Goal: Task Accomplishment & Management: Use online tool/utility

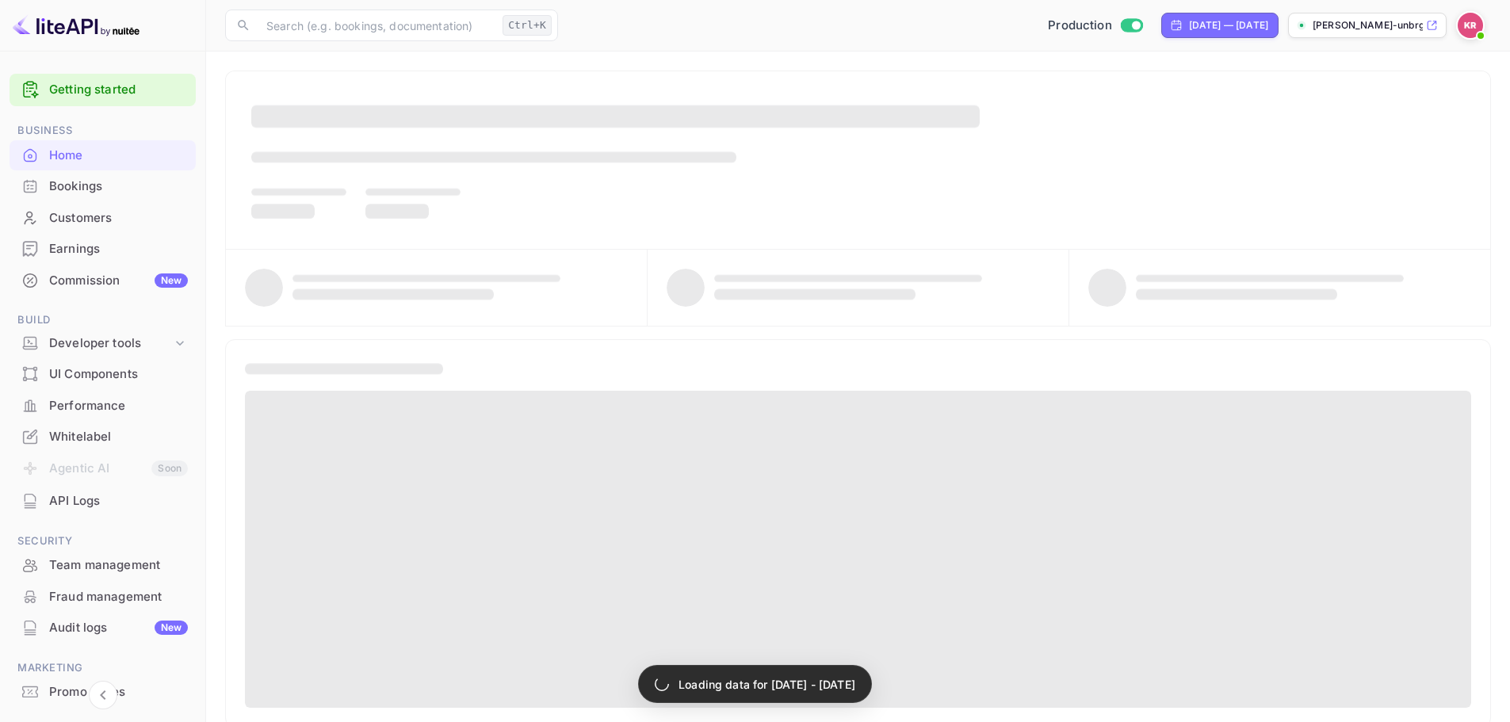
click at [112, 190] on div "Bookings" at bounding box center [118, 187] width 139 height 18
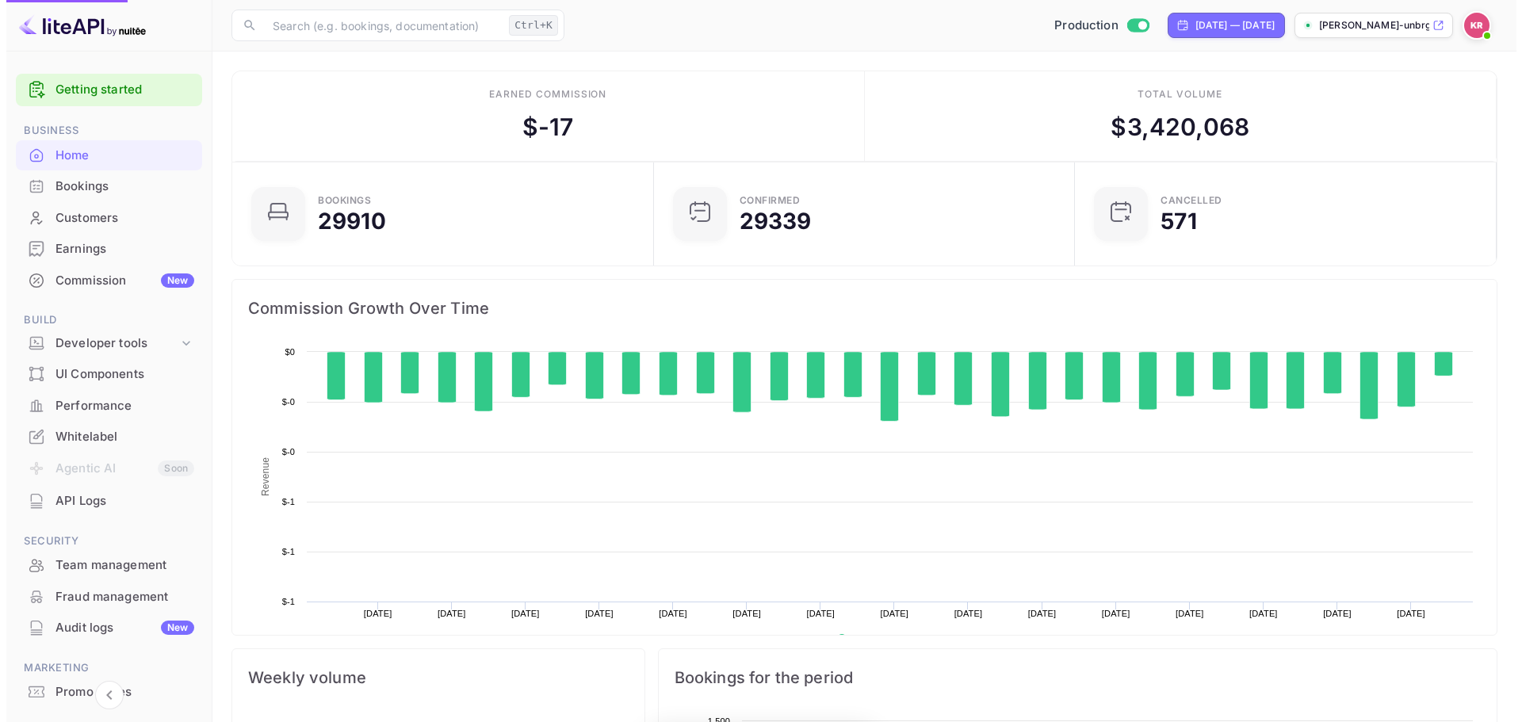
scroll to position [246, 400]
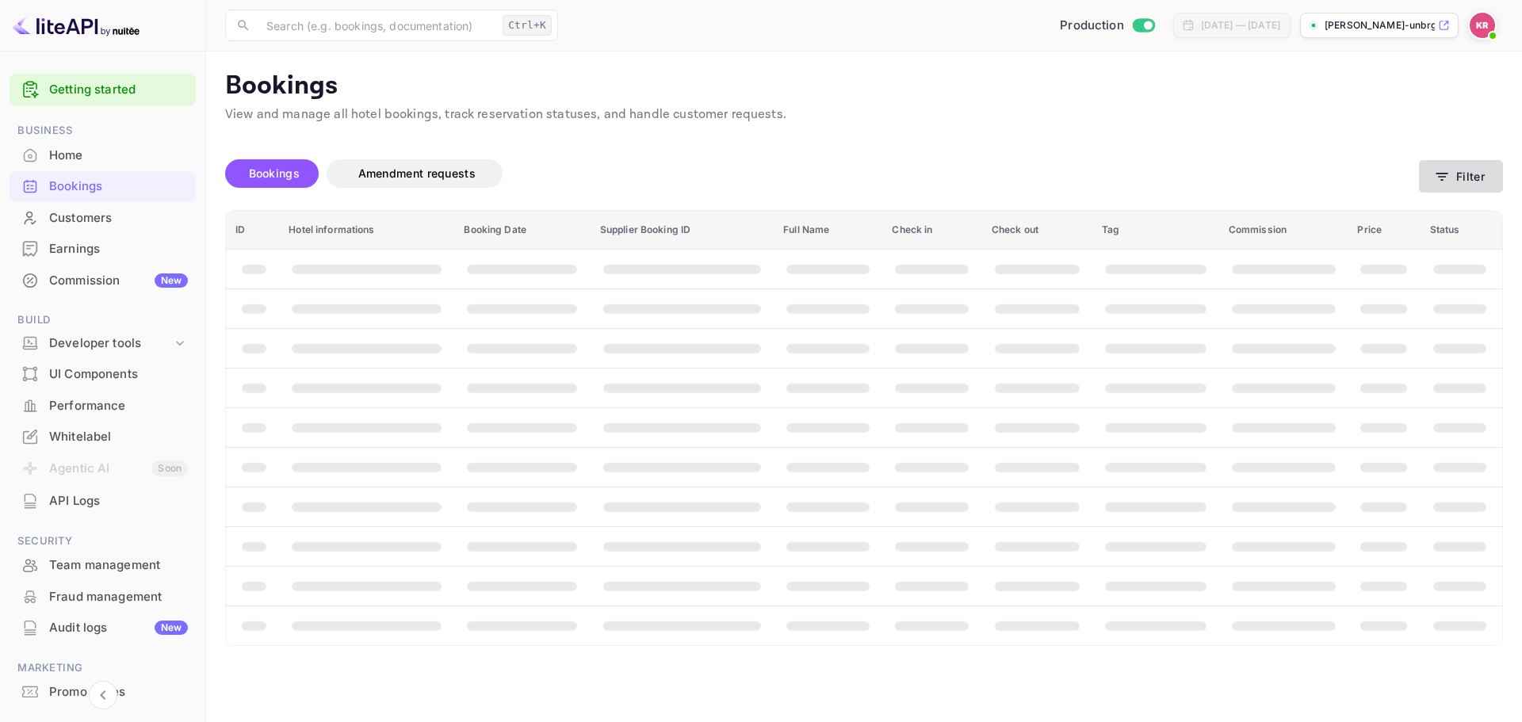
click at [1490, 174] on button "Filter" at bounding box center [1461, 176] width 84 height 33
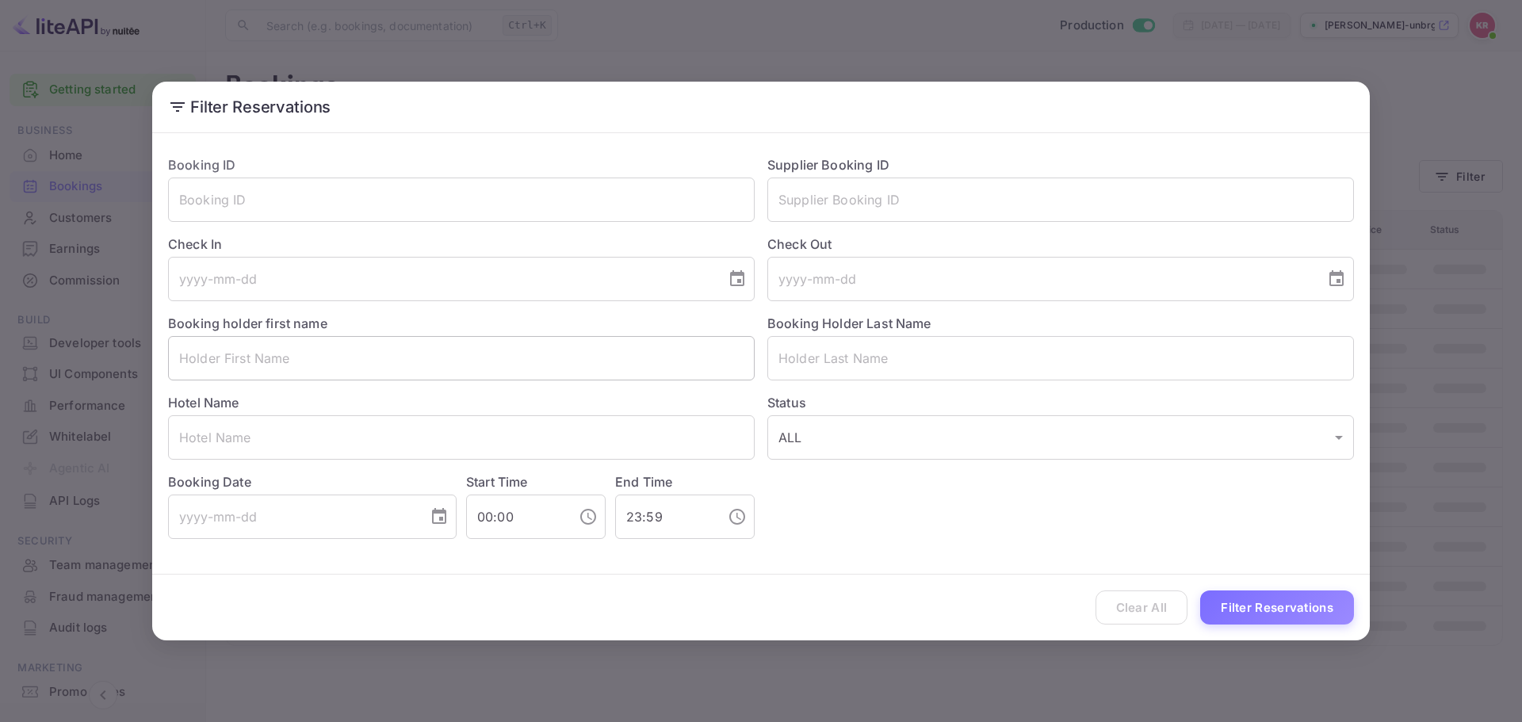
click at [372, 372] on input "text" at bounding box center [461, 358] width 587 height 44
paste input "IAROSLAV LOSHCHININ"
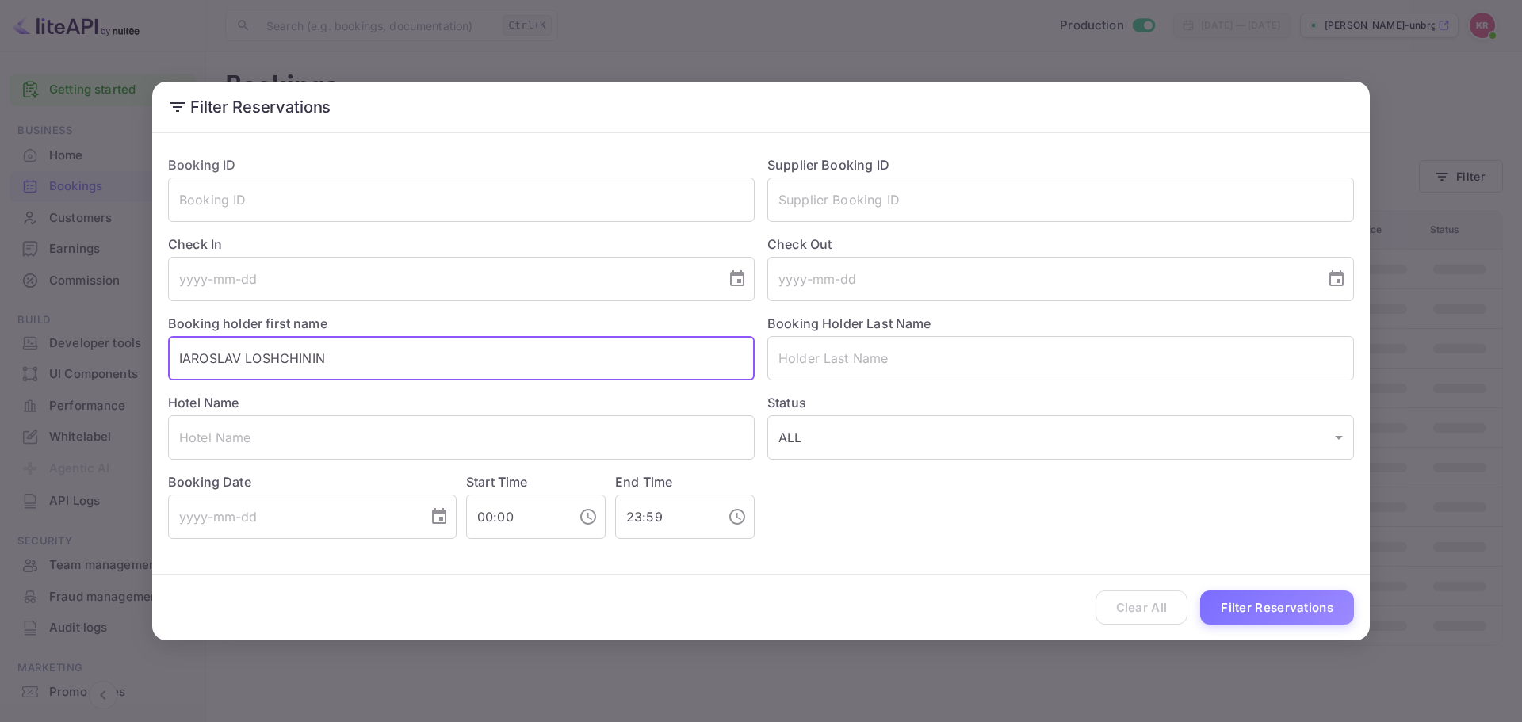
click at [327, 354] on input "IAROSLAV LOSHCHININ" at bounding box center [461, 358] width 587 height 44
type input "IAROSLAV"
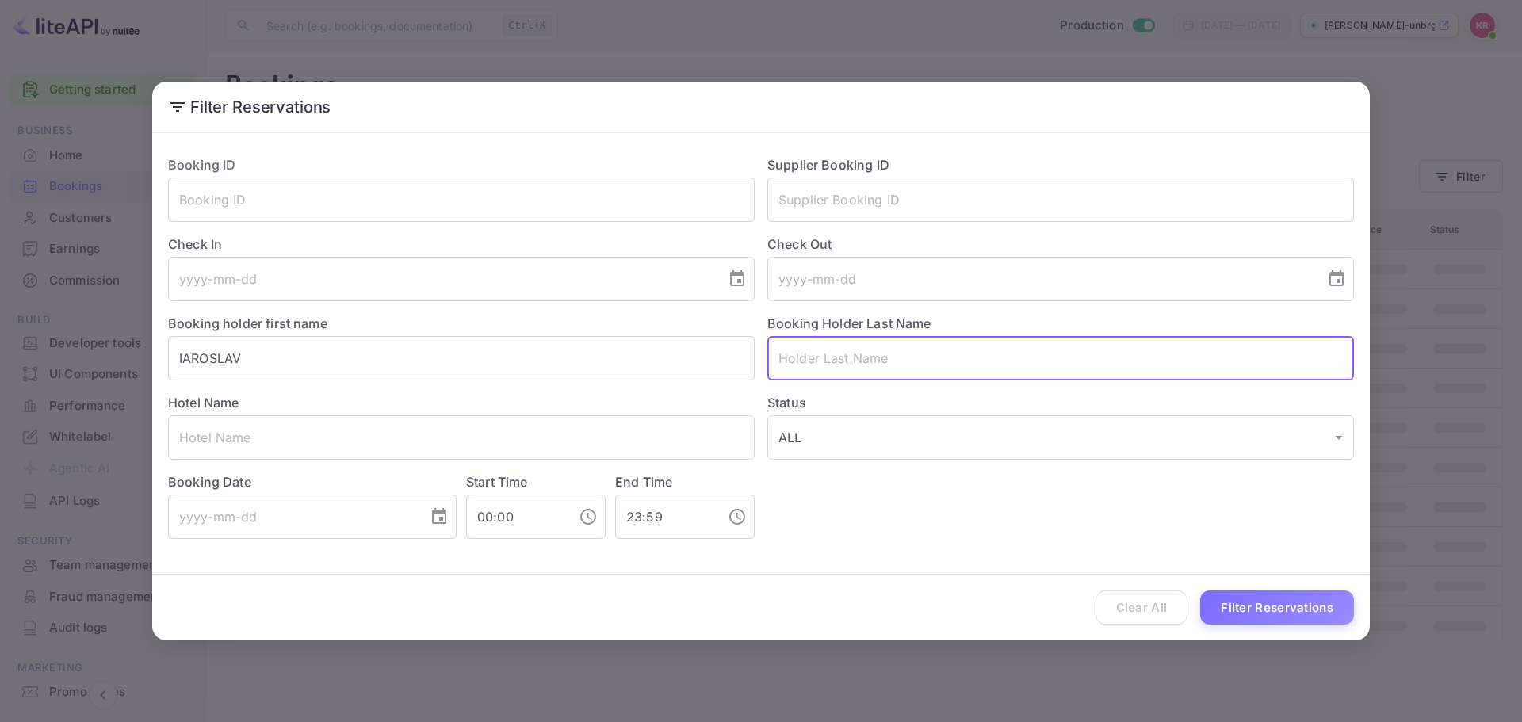
click at [861, 358] on input "text" at bounding box center [1060, 358] width 587 height 44
paste input "LOSHCHININ"
type input "LOSHCHININ"
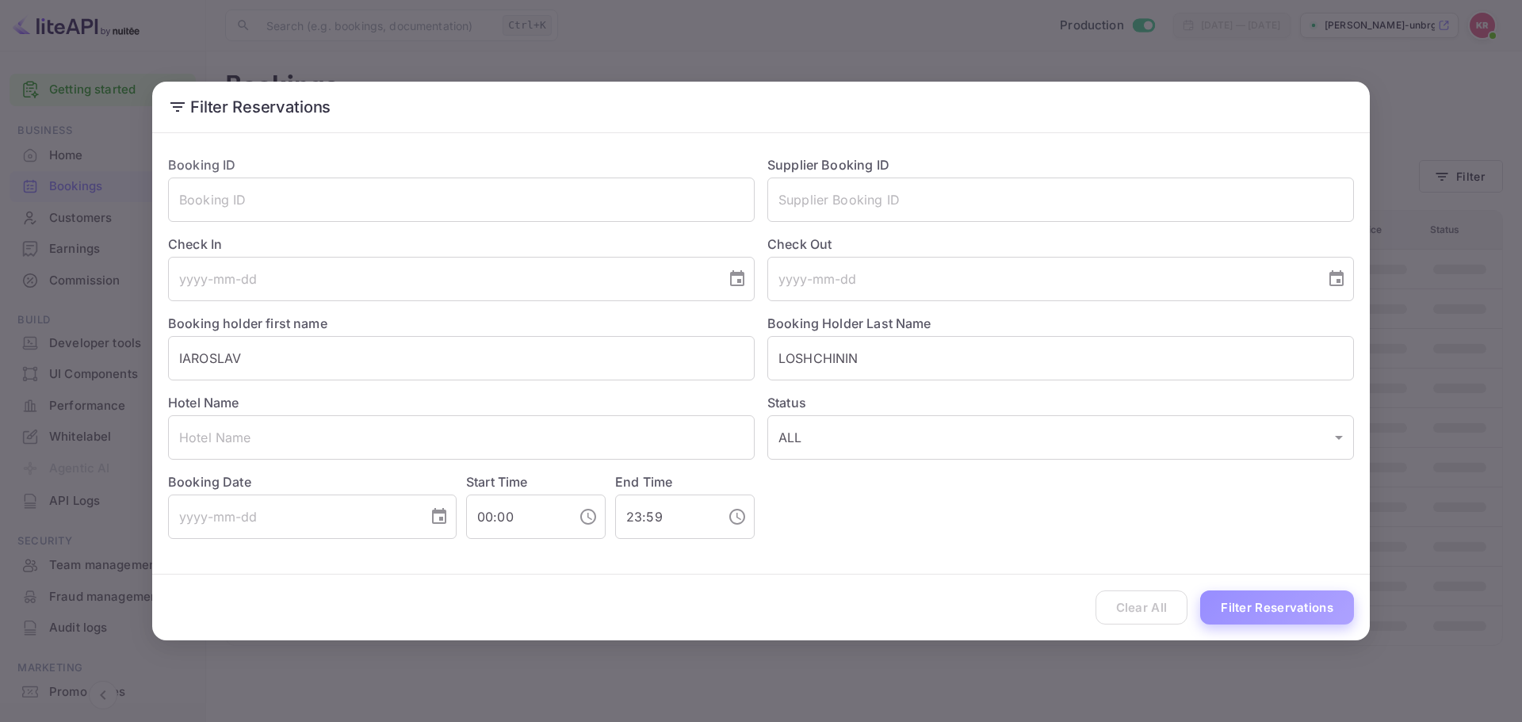
click at [1306, 600] on button "Filter Reservations" at bounding box center [1277, 608] width 154 height 34
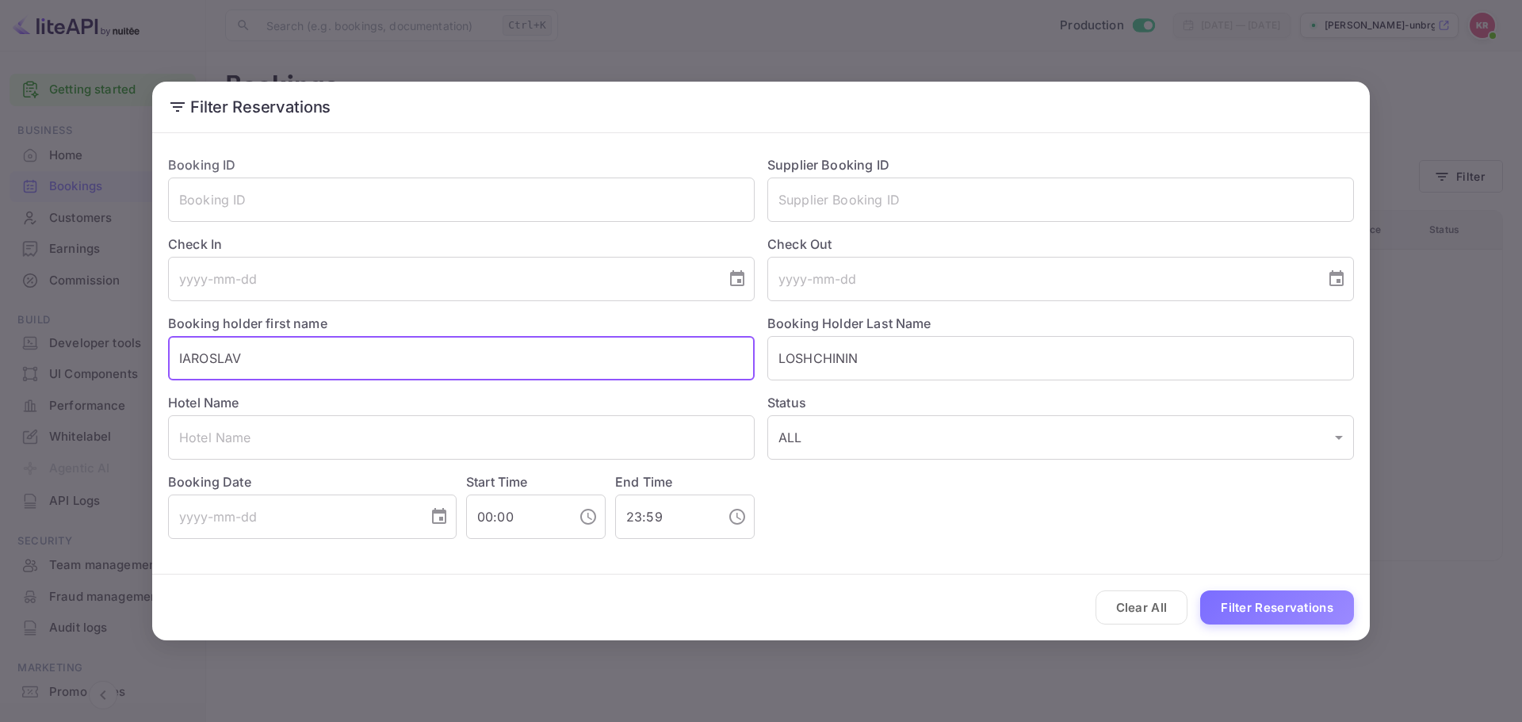
click at [354, 342] on input "IAROSLAV" at bounding box center [461, 358] width 587 height 44
click at [1326, 610] on button "Filter Reservations" at bounding box center [1277, 608] width 154 height 34
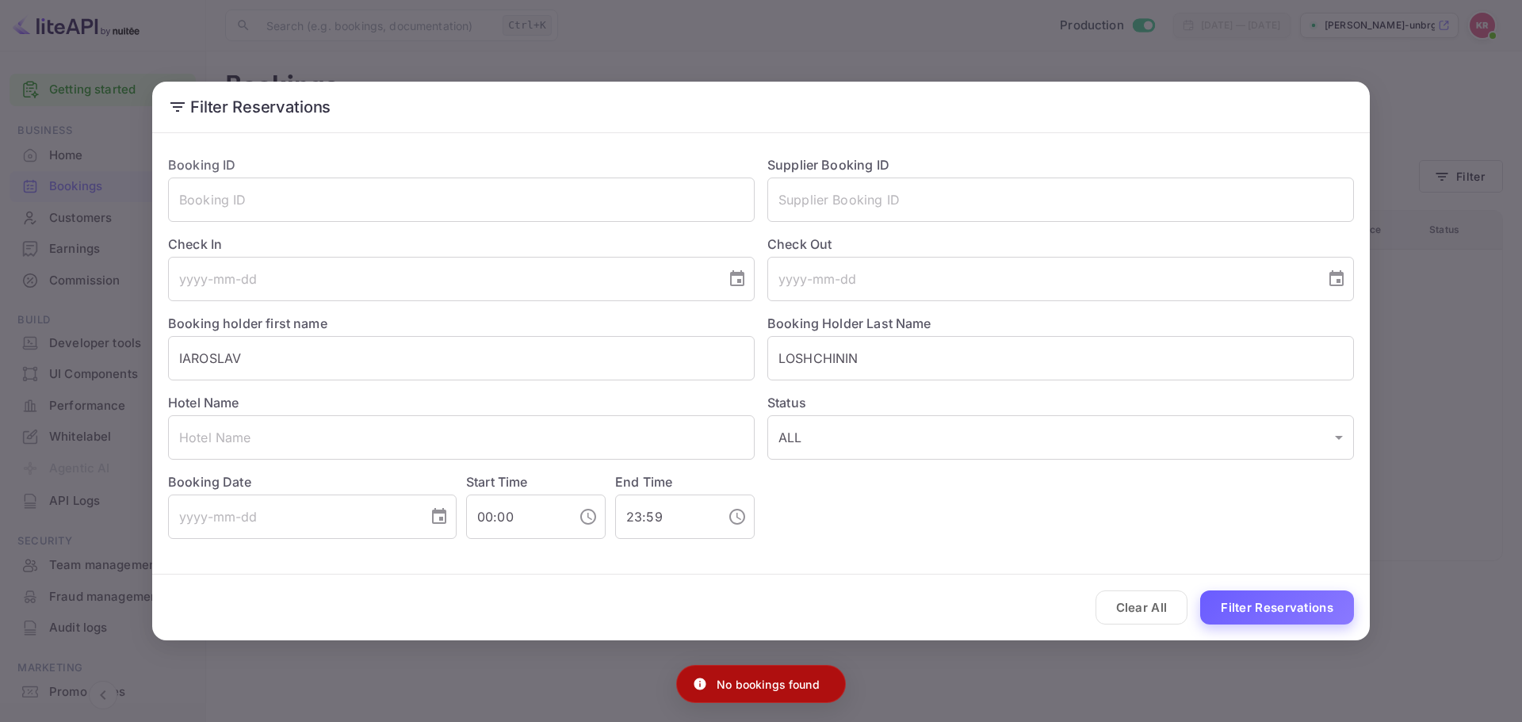
click at [1286, 598] on button "Filter Reservations" at bounding box center [1277, 608] width 154 height 34
click at [453, 291] on input "tel" at bounding box center [441, 279] width 547 height 44
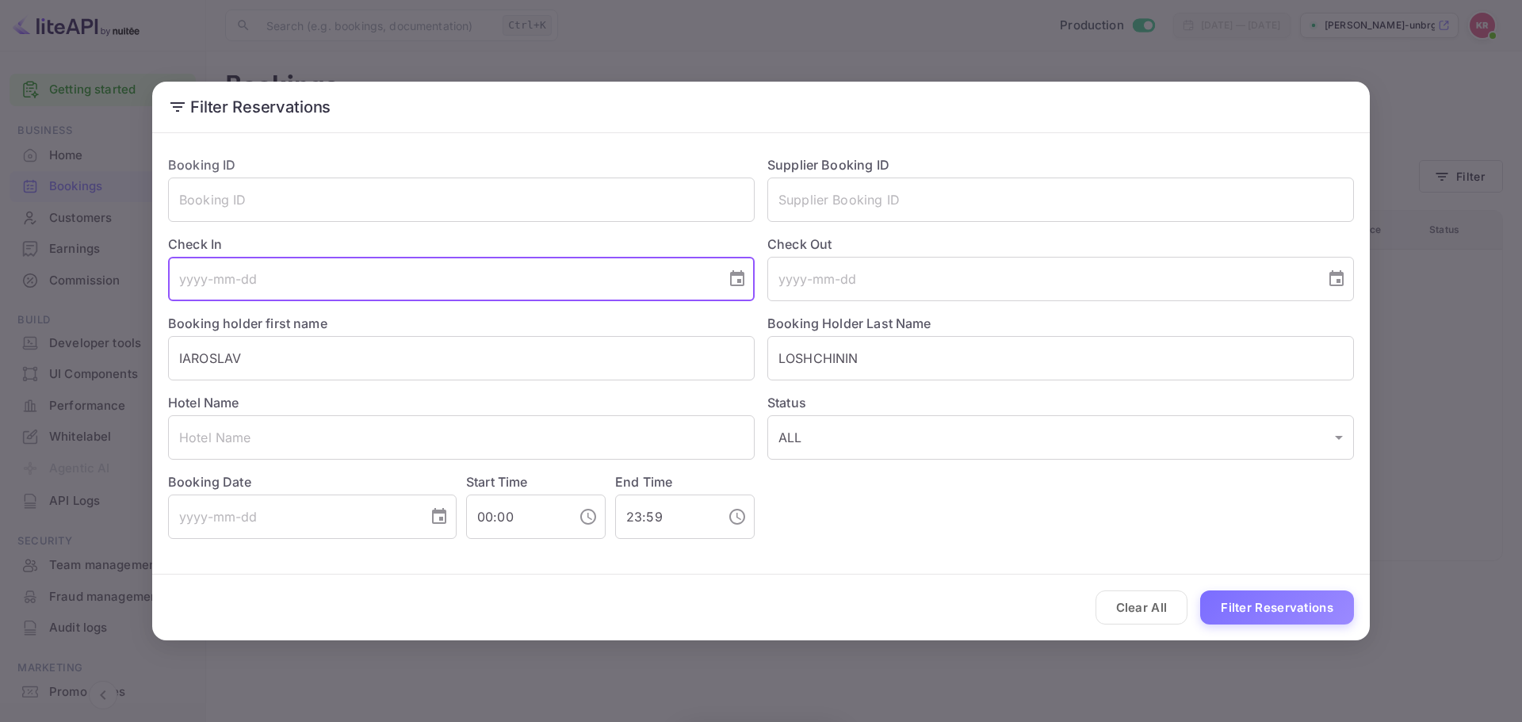
click at [741, 278] on icon "Choose date" at bounding box center [737, 279] width 19 height 19
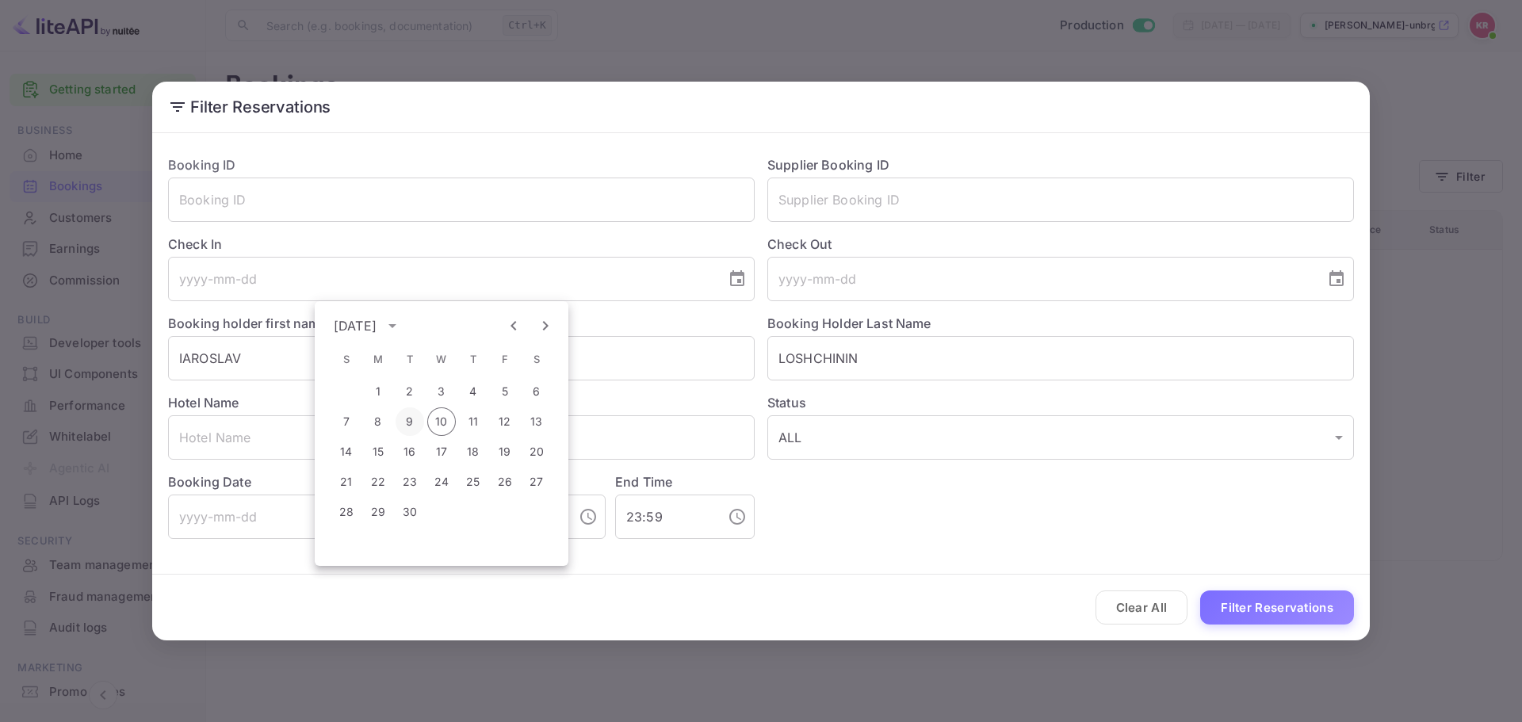
click at [415, 427] on button "9" at bounding box center [410, 422] width 29 height 29
type input "[DATE]"
click at [1341, 282] on icon "Choose date" at bounding box center [1336, 279] width 19 height 19
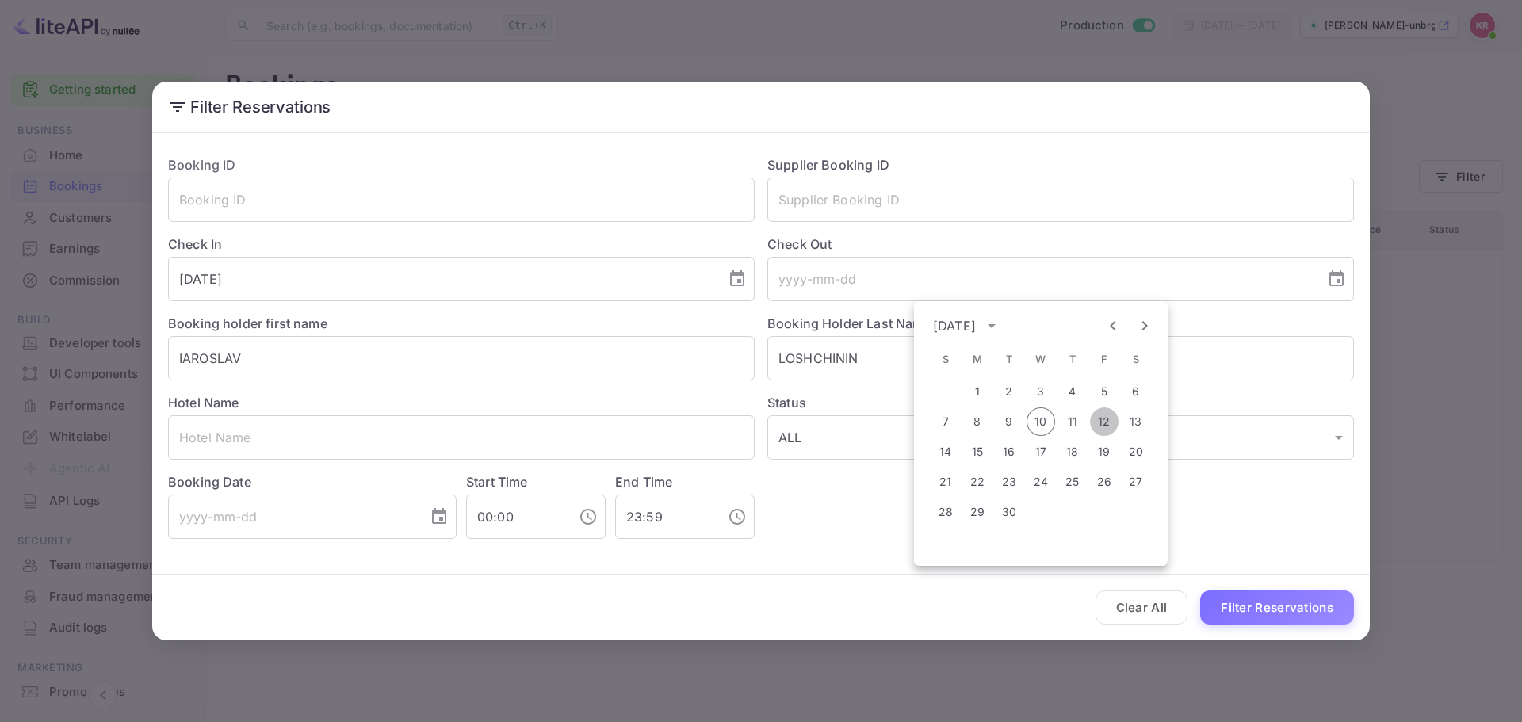
click at [1109, 424] on button "12" at bounding box center [1104, 422] width 29 height 29
type input "[DATE]"
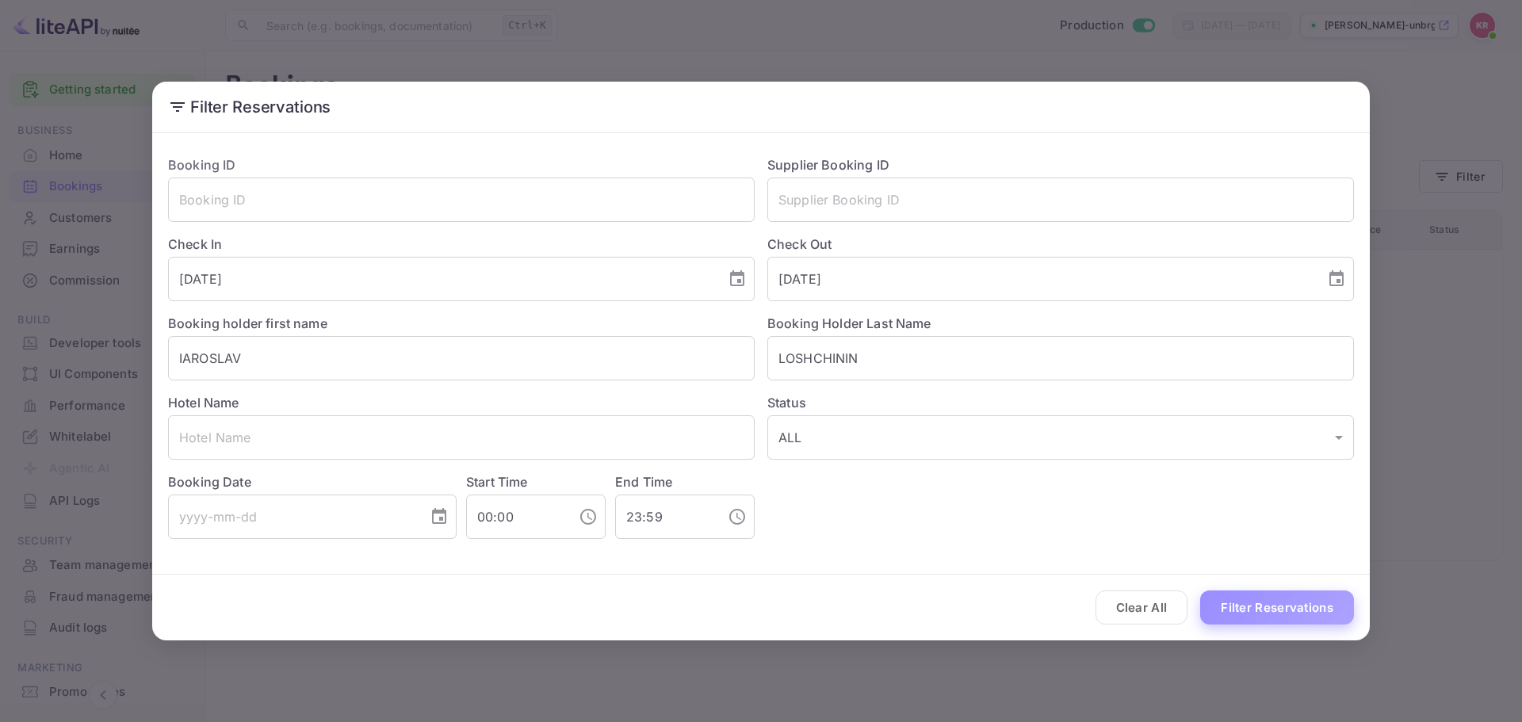
click at [1315, 621] on button "Filter Reservations" at bounding box center [1277, 608] width 154 height 34
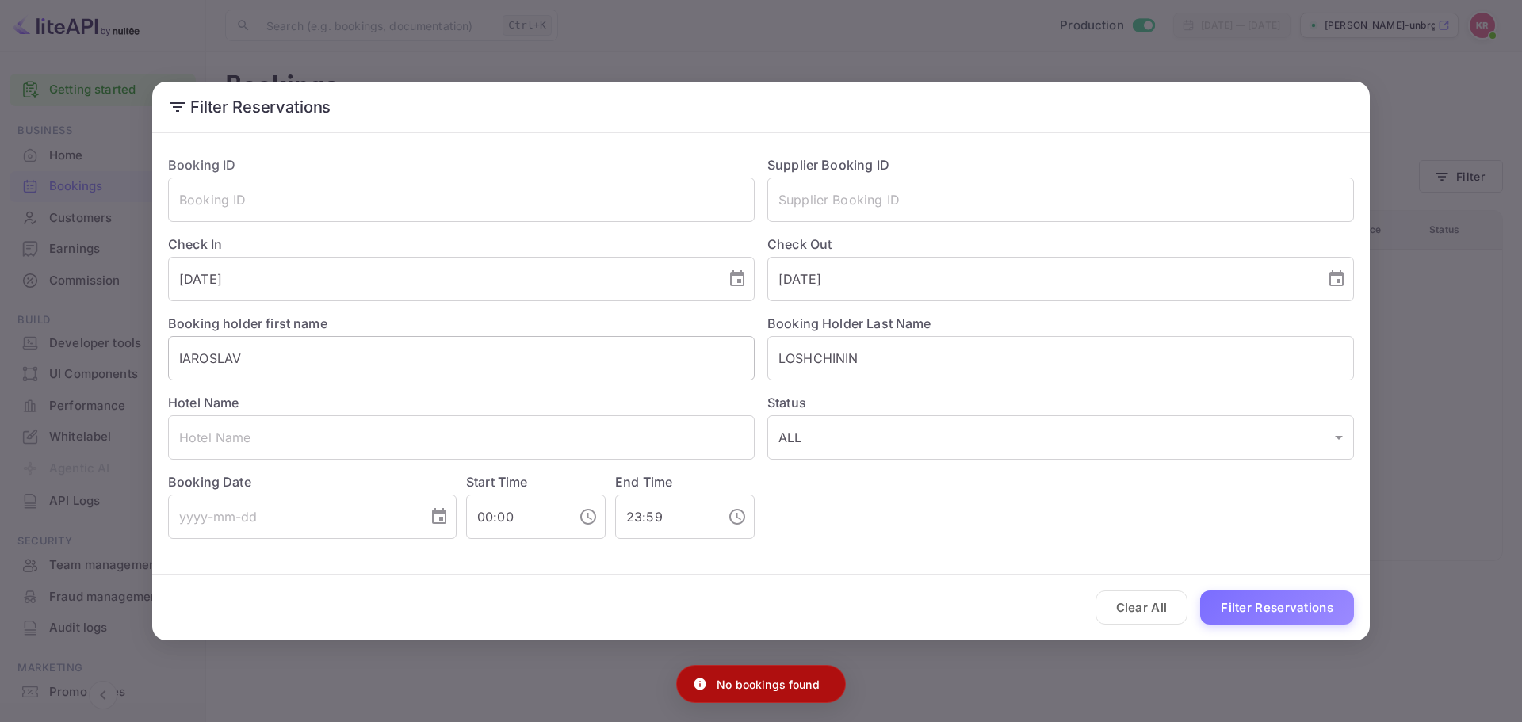
click at [467, 365] on input "IAROSLAV" at bounding box center [461, 358] width 587 height 44
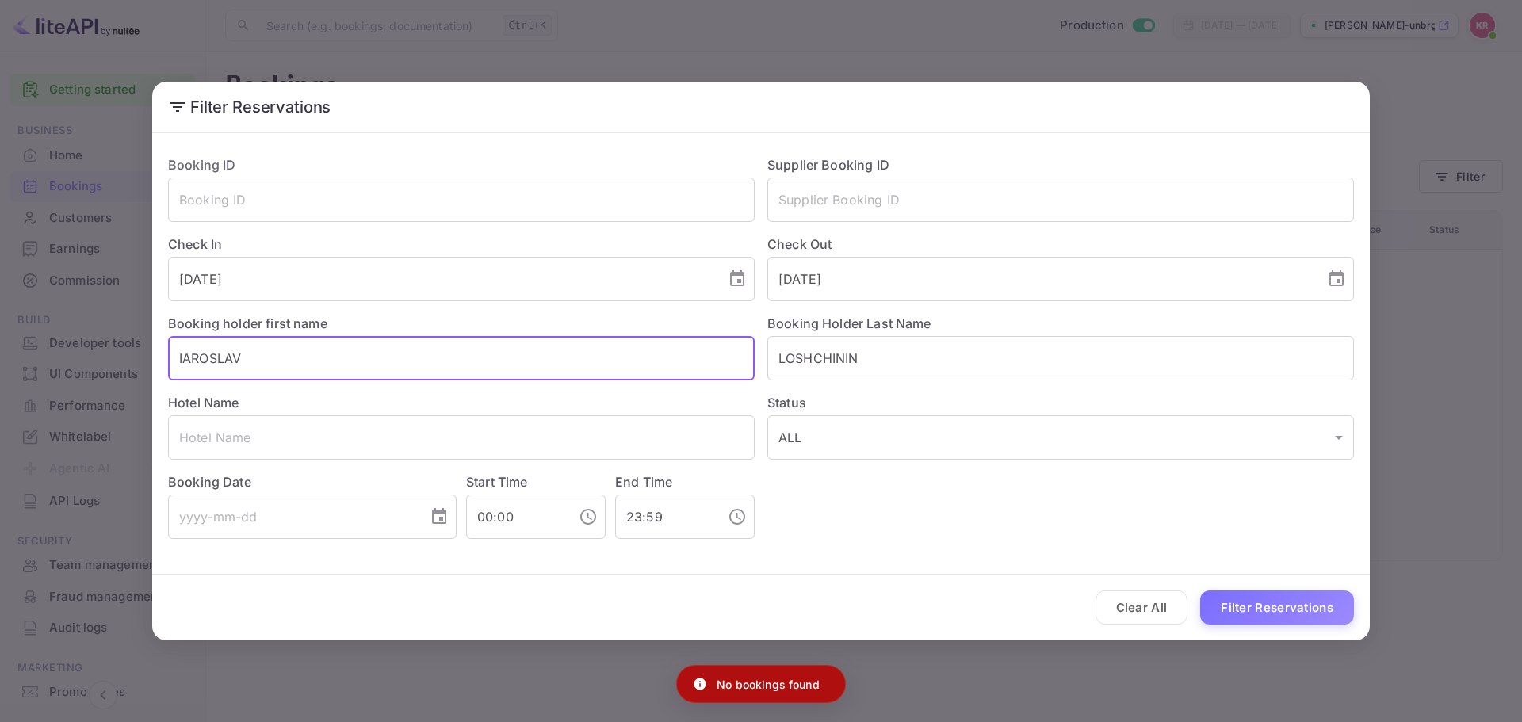
click at [467, 365] on input "IAROSLAV" at bounding box center [461, 358] width 587 height 44
click at [779, 369] on input "LOSHCHININ" at bounding box center [1060, 358] width 587 height 44
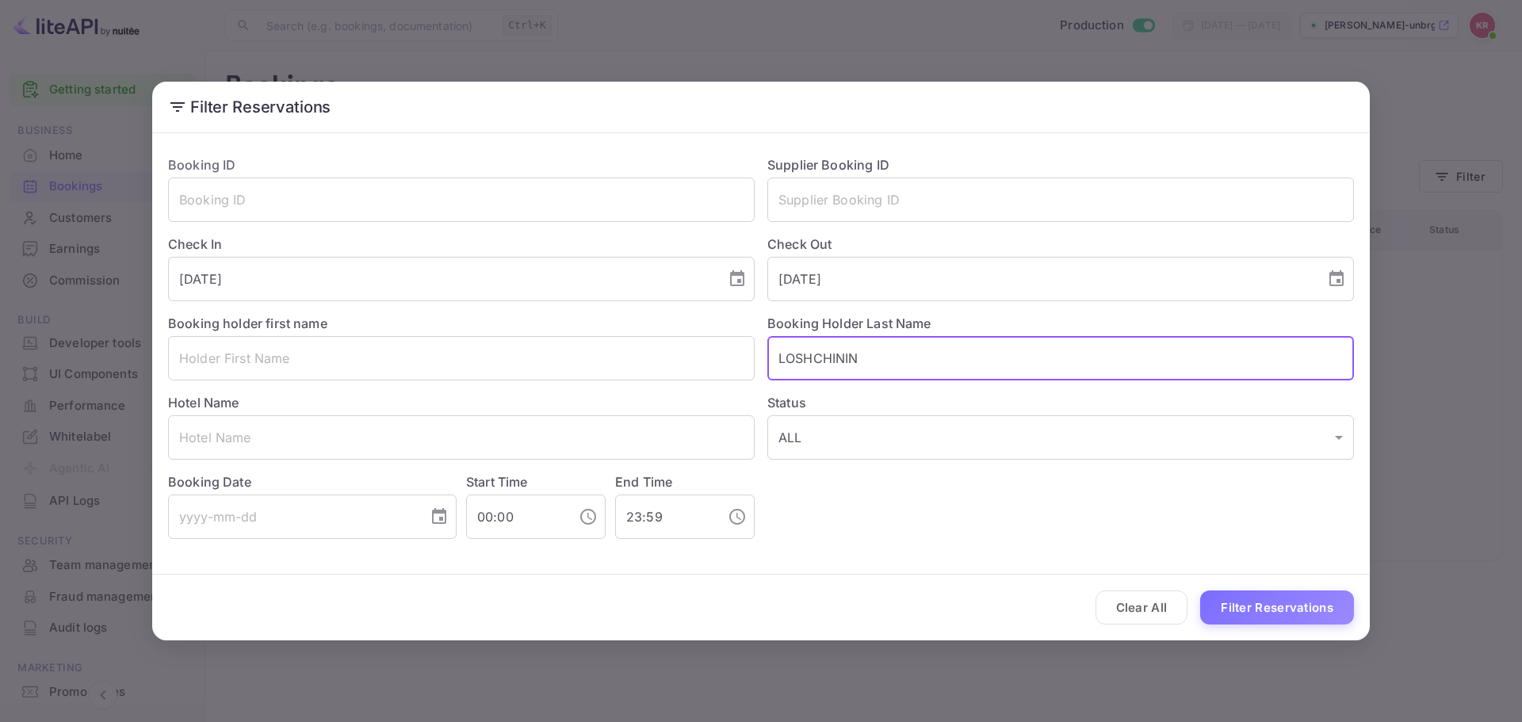
paste input "IAROSLAV"
drag, startPoint x: 984, startPoint y: 359, endPoint x: 844, endPoint y: 362, distance: 140.3
click at [844, 362] on input "IAROSLAVLOSHCHININ" at bounding box center [1060, 358] width 587 height 44
type input "IAROSLAV"
click at [289, 389] on div "Hotel Name ​" at bounding box center [454, 420] width 599 height 79
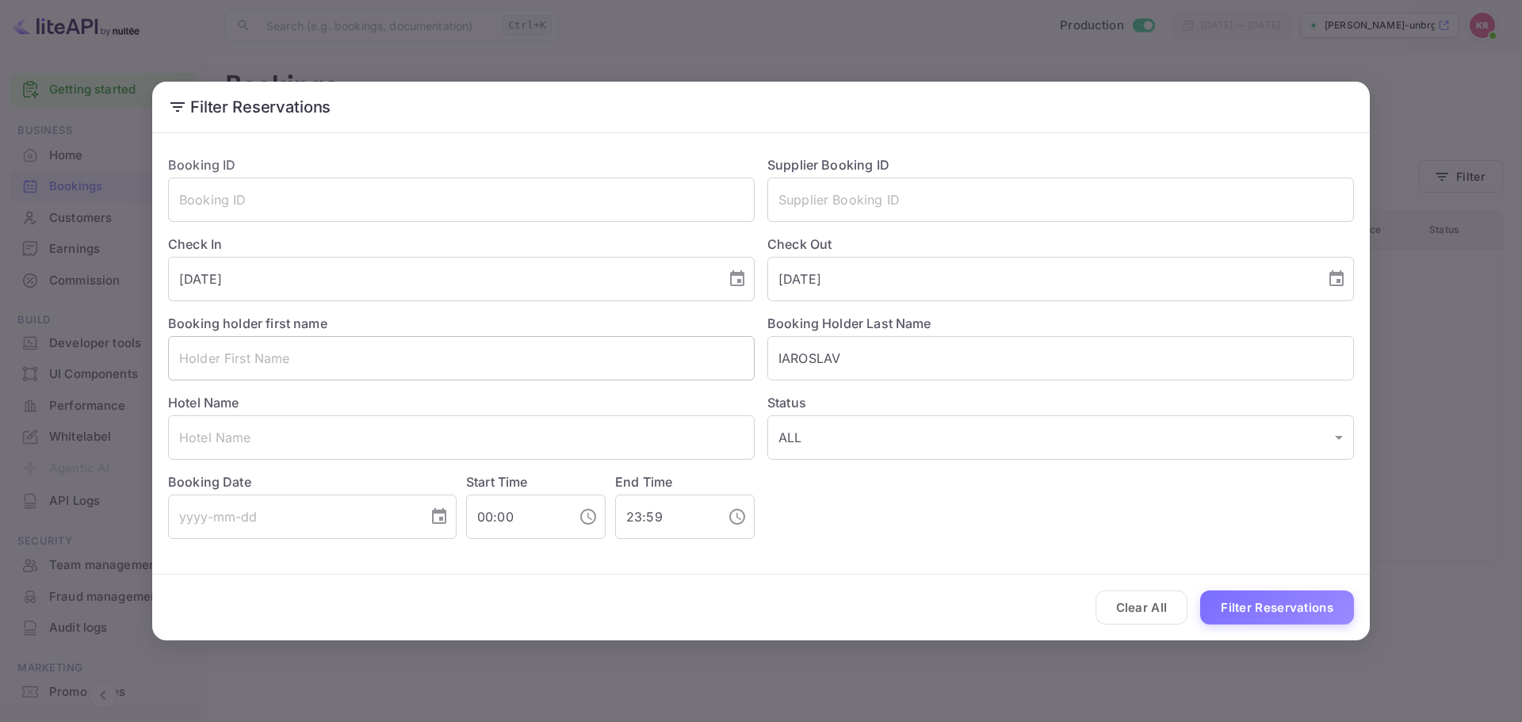
click at [308, 360] on input "text" at bounding box center [461, 358] width 587 height 44
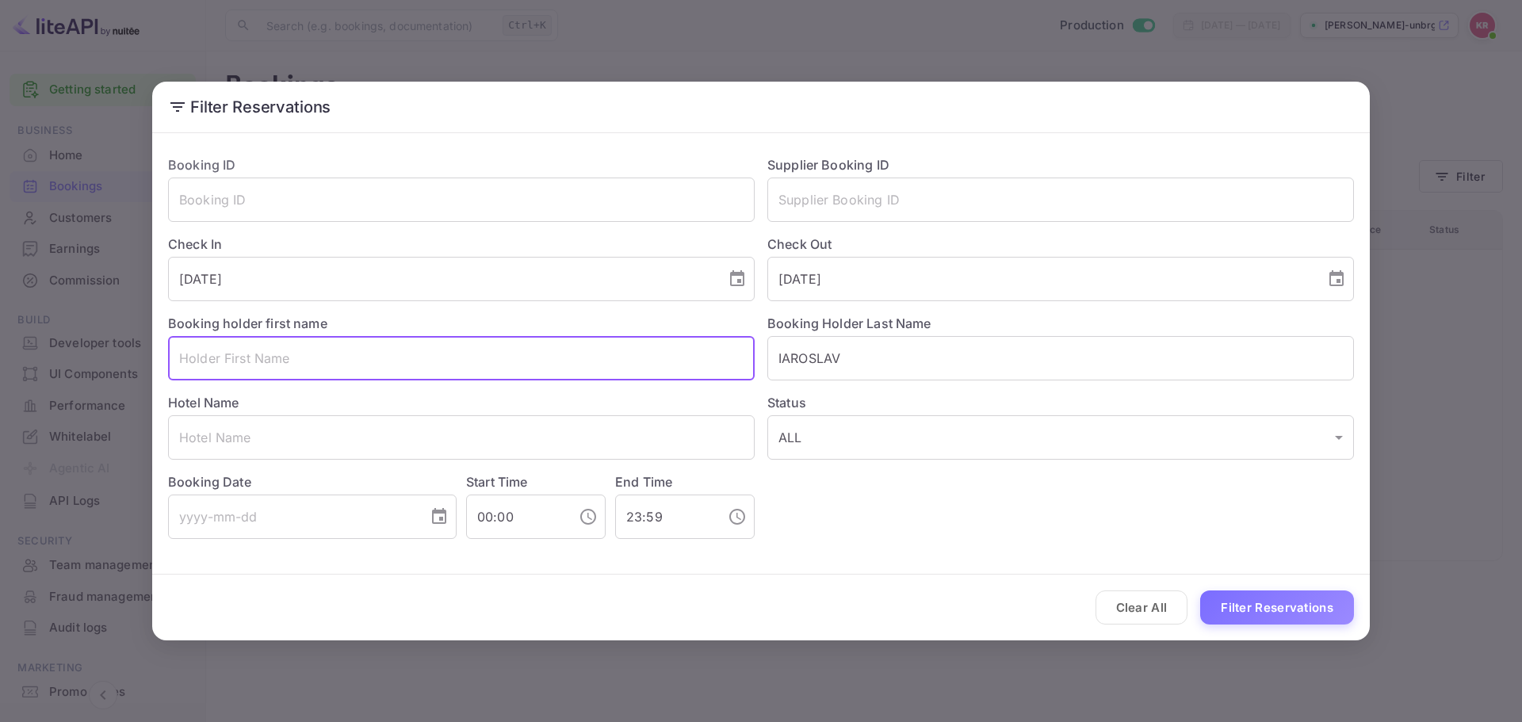
paste input "LOSHCHININ"
type input "LOSHCHININ"
click at [1293, 605] on button "Filter Reservations" at bounding box center [1277, 608] width 154 height 34
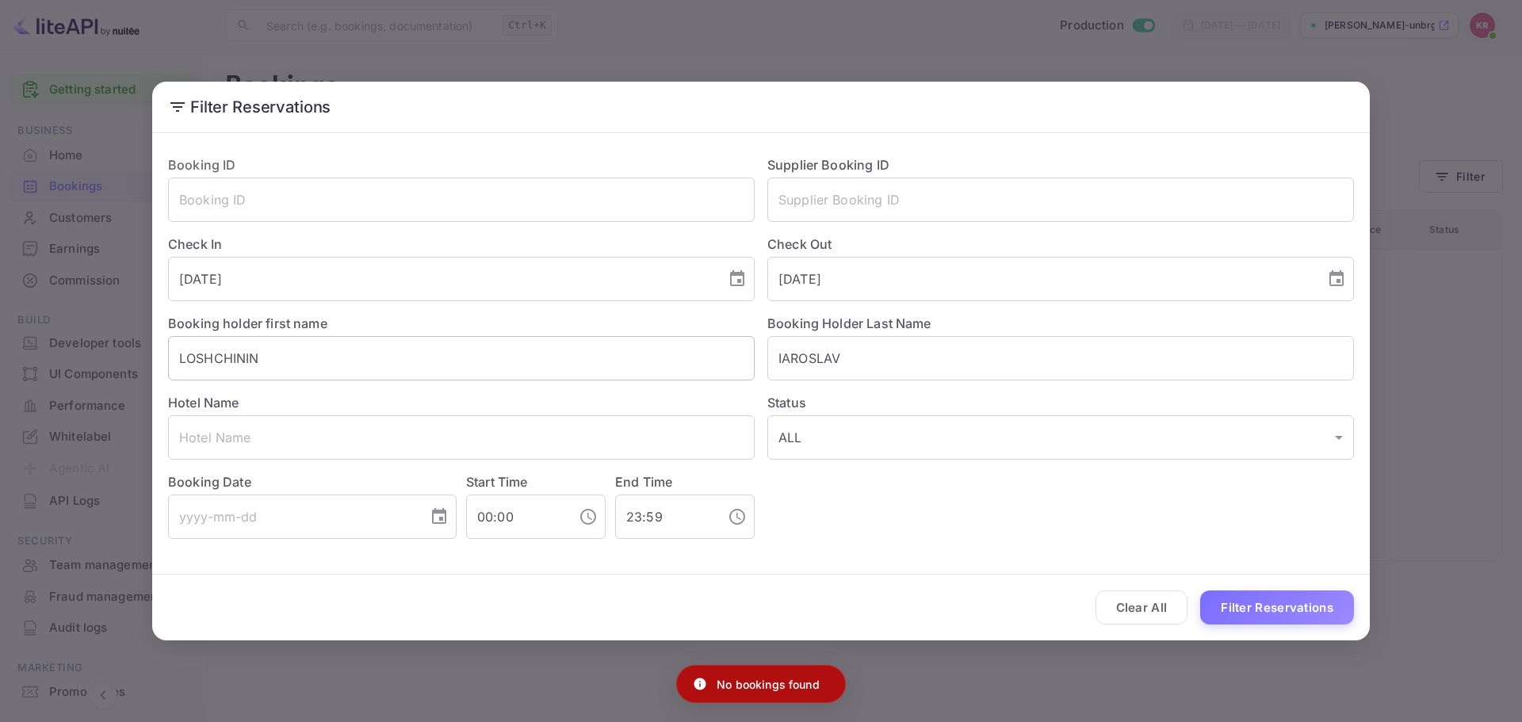
click at [376, 348] on input "LOSHCHININ" at bounding box center [461, 358] width 587 height 44
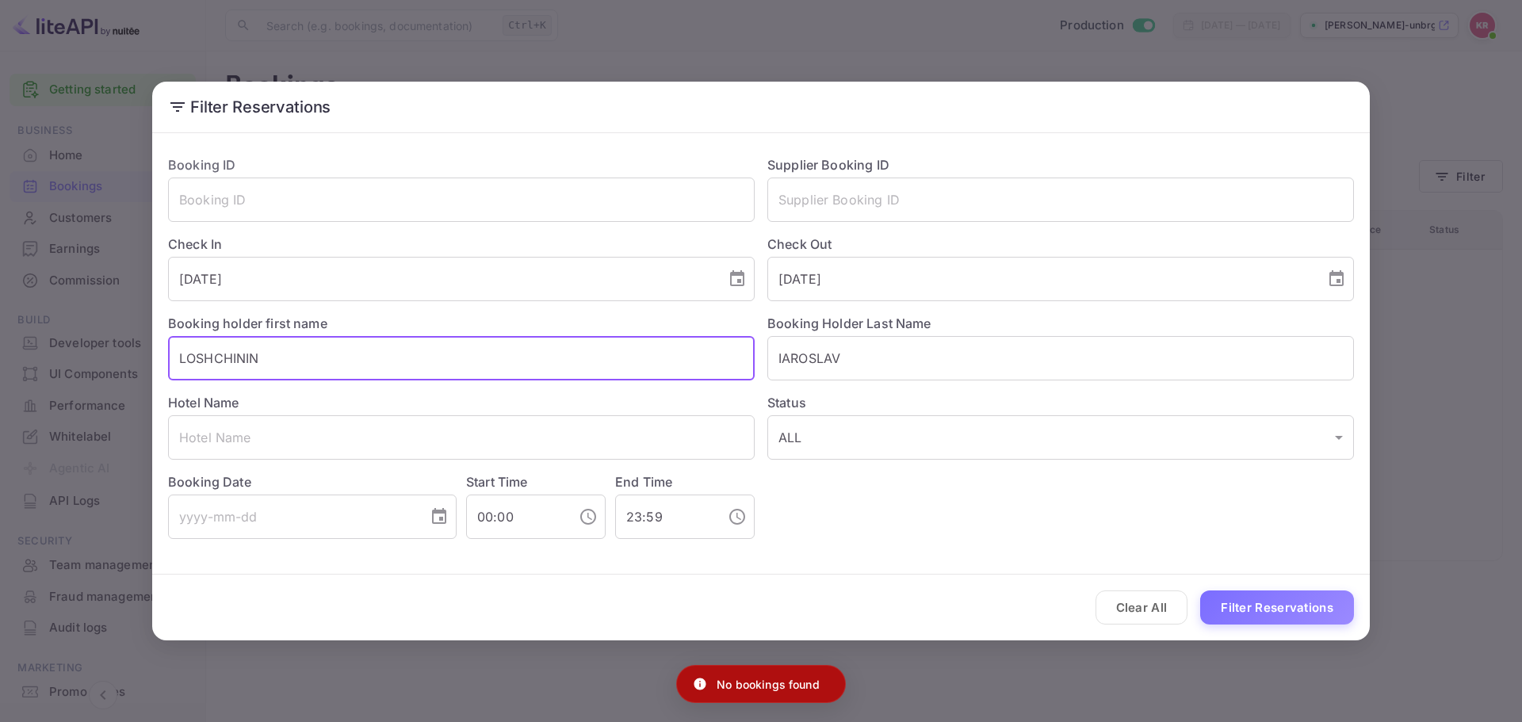
click at [376, 348] on input "LOSHCHININ" at bounding box center [461, 358] width 587 height 44
click at [851, 354] on input "IAROSLAV" at bounding box center [1060, 358] width 587 height 44
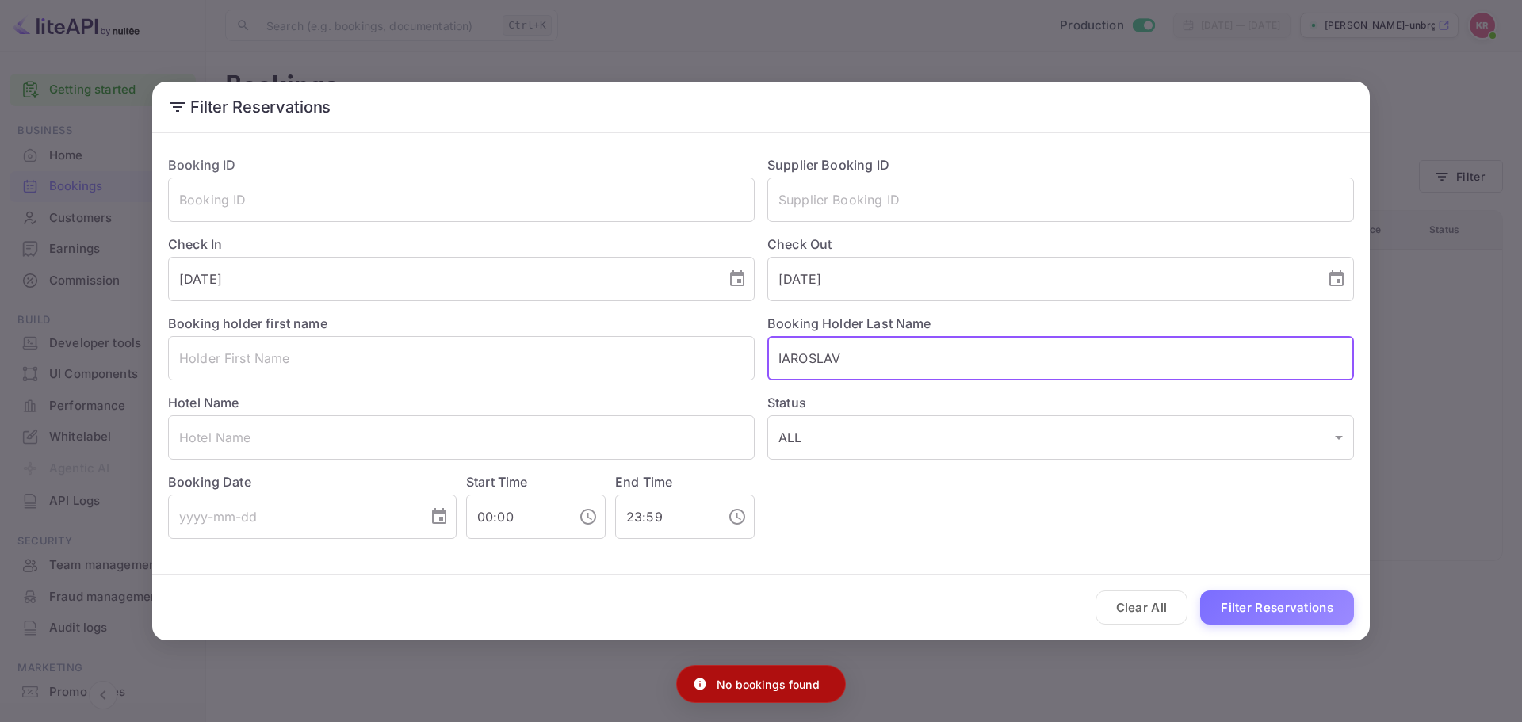
click at [851, 354] on input "IAROSLAV" at bounding box center [1060, 358] width 587 height 44
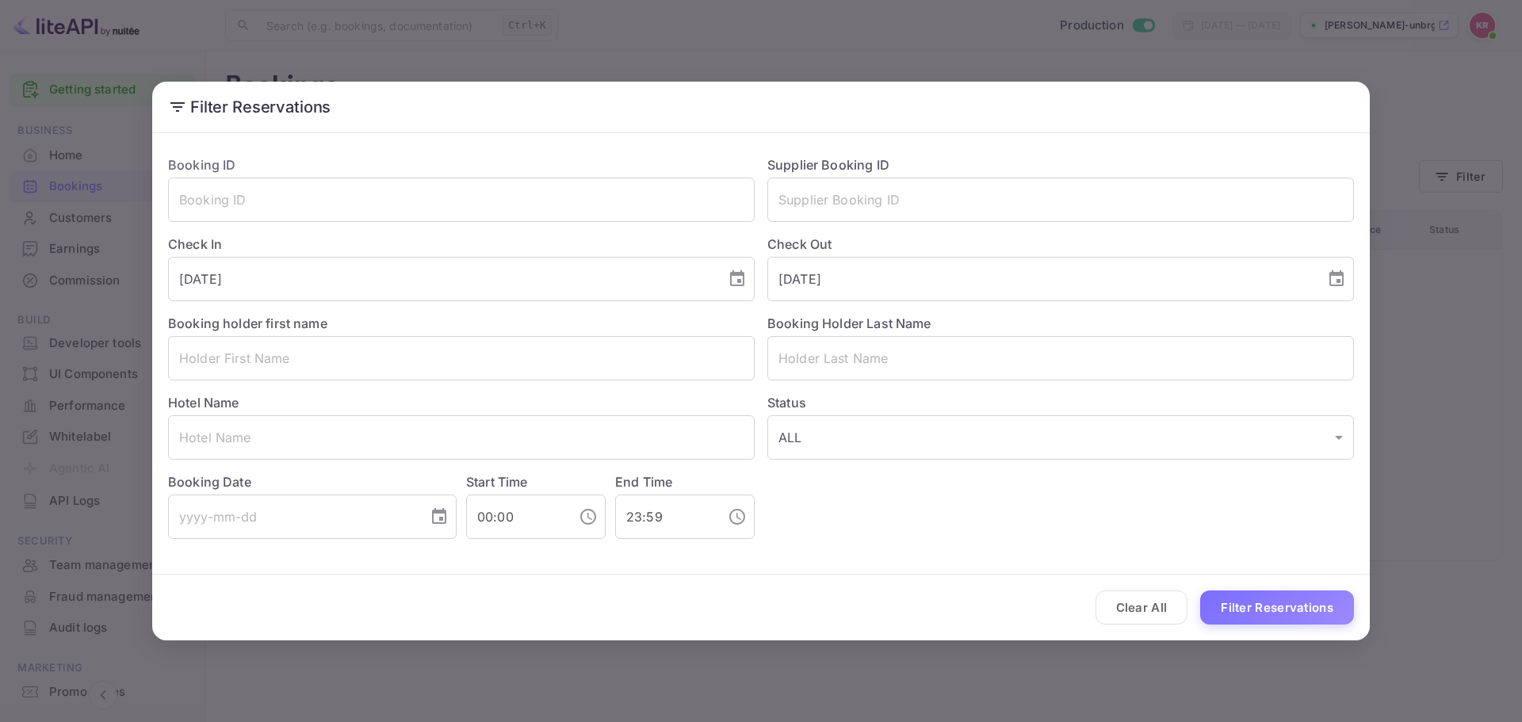
click at [422, 413] on div "Hotel Name ​" at bounding box center [454, 420] width 599 height 79
click at [408, 431] on input "text" at bounding box center [461, 437] width 587 height 44
paste input "[GEOGRAPHIC_DATA][PERSON_NAME], Curio Collection By Hilton"
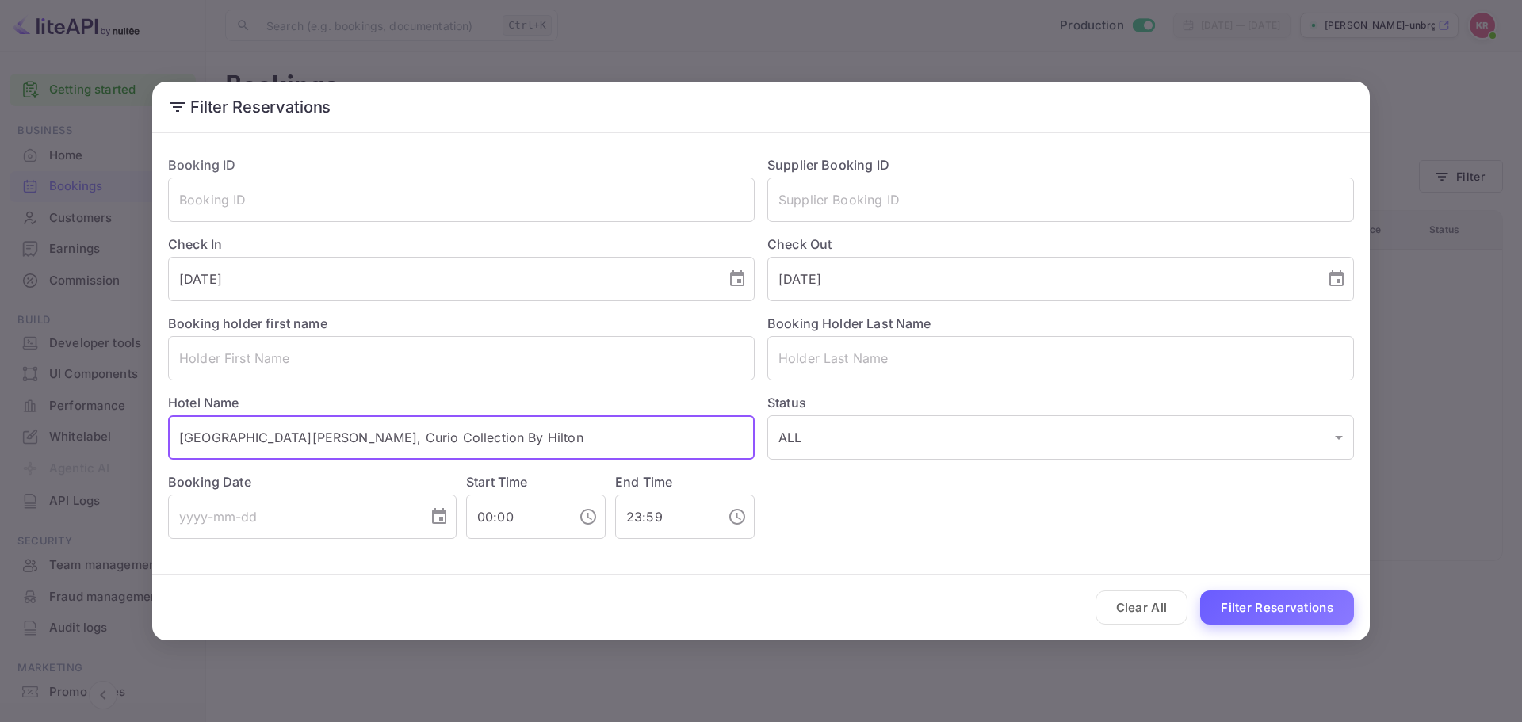
type input "[GEOGRAPHIC_DATA][PERSON_NAME], Curio Collection By Hilton"
click at [1266, 595] on button "Filter Reservations" at bounding box center [1277, 608] width 154 height 34
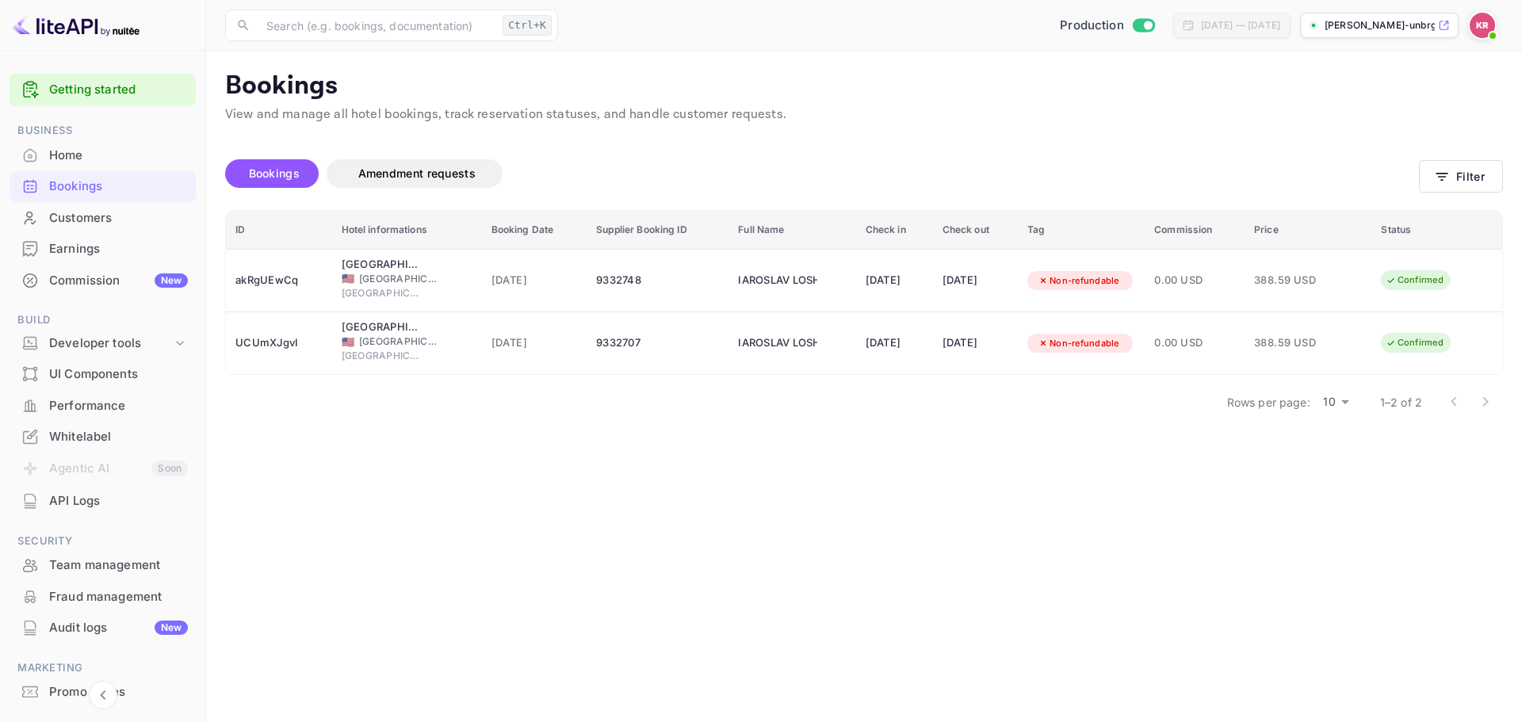
drag, startPoint x: 250, startPoint y: 431, endPoint x: 265, endPoint y: 427, distance: 15.6
click at [250, 431] on main "Bookings View and manage all hotel bookings, track reservation statuses, and ha…" at bounding box center [864, 387] width 1316 height 671
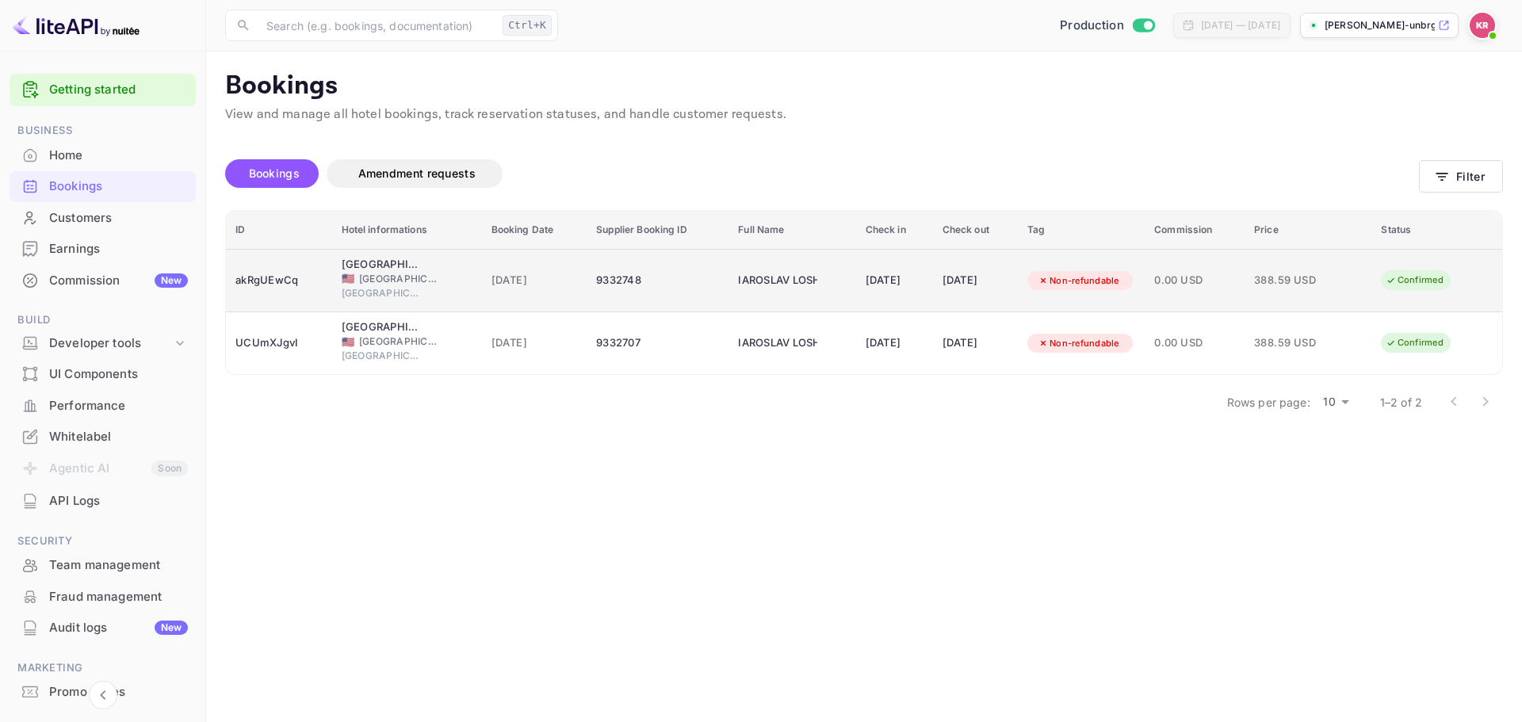
click at [382, 303] on div "[GEOGRAPHIC_DATA]" at bounding box center [407, 295] width 131 height 18
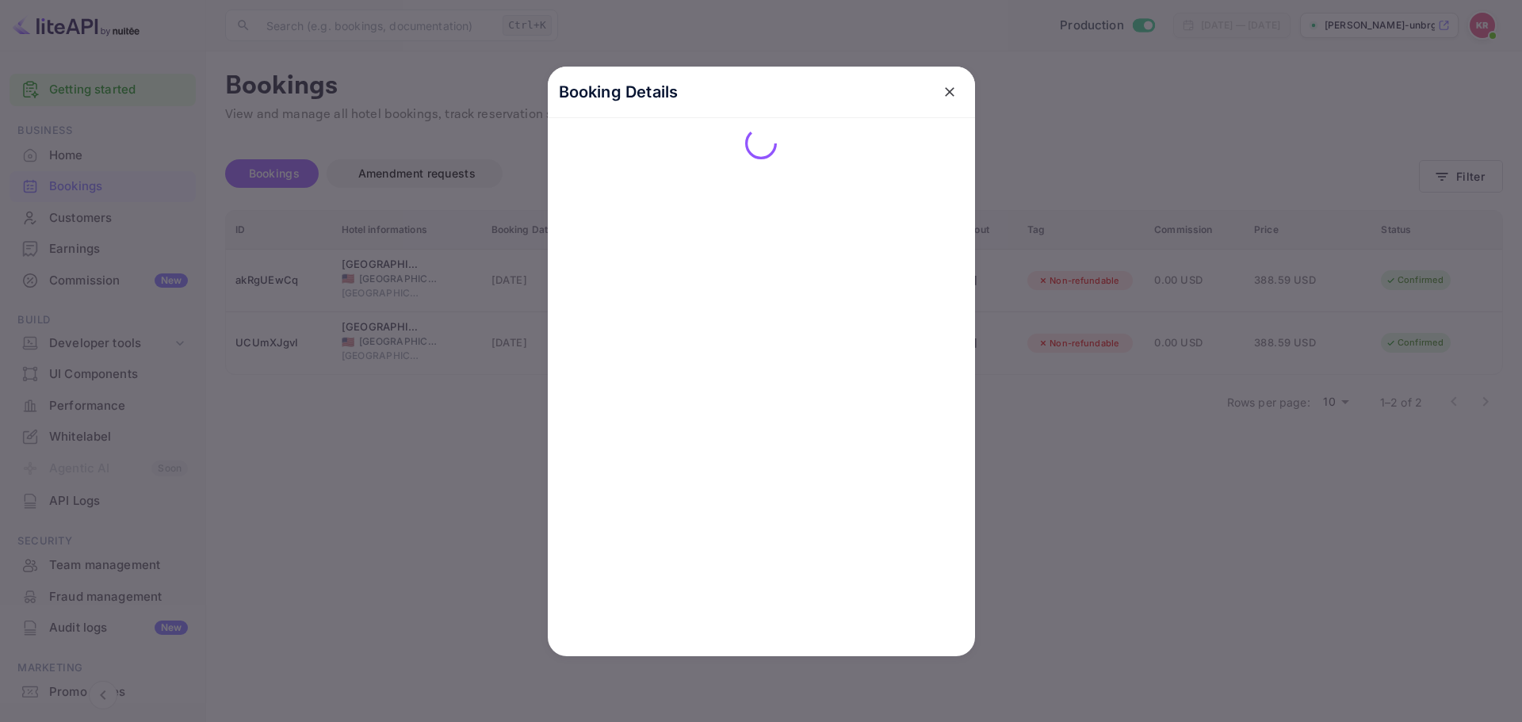
click at [391, 327] on div at bounding box center [761, 361] width 1522 height 722
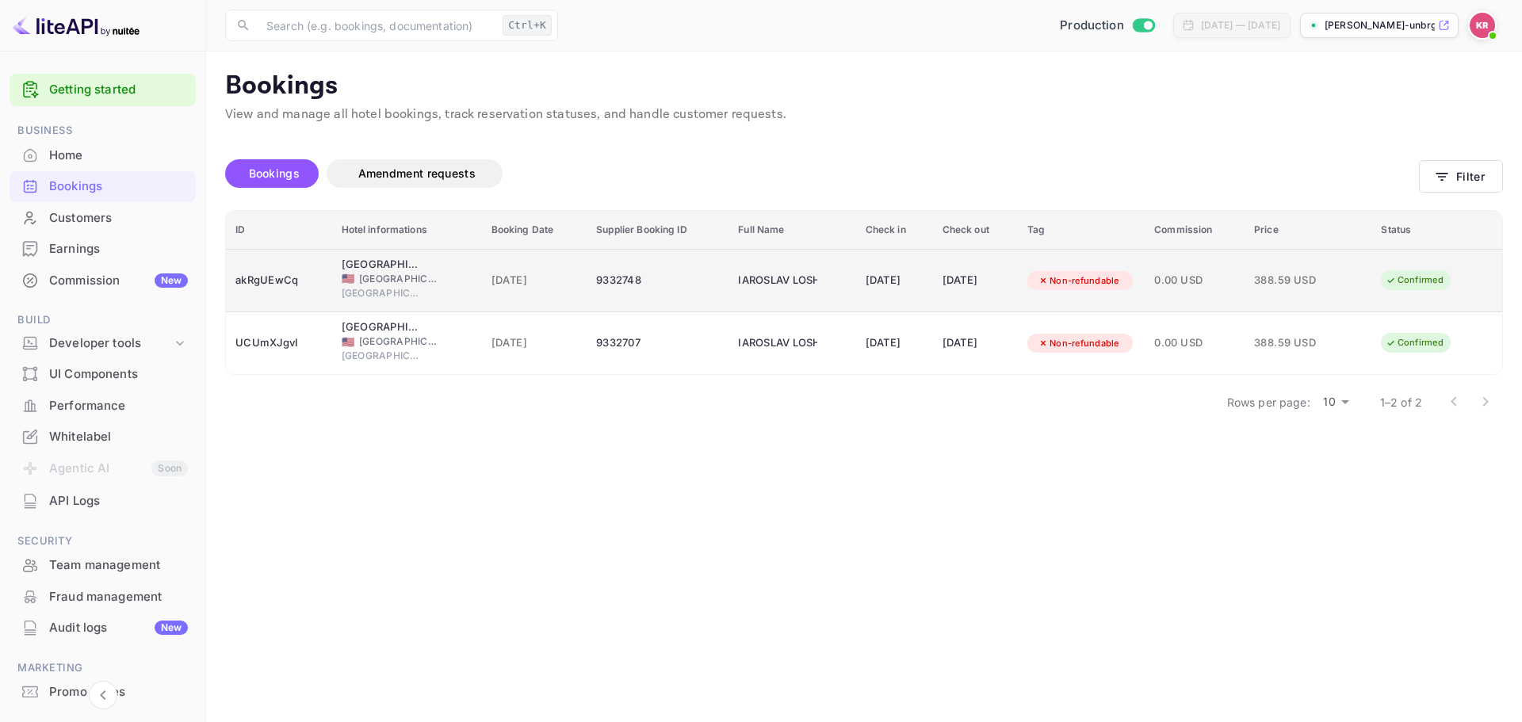
click at [394, 293] on span "[GEOGRAPHIC_DATA]" at bounding box center [381, 293] width 79 height 14
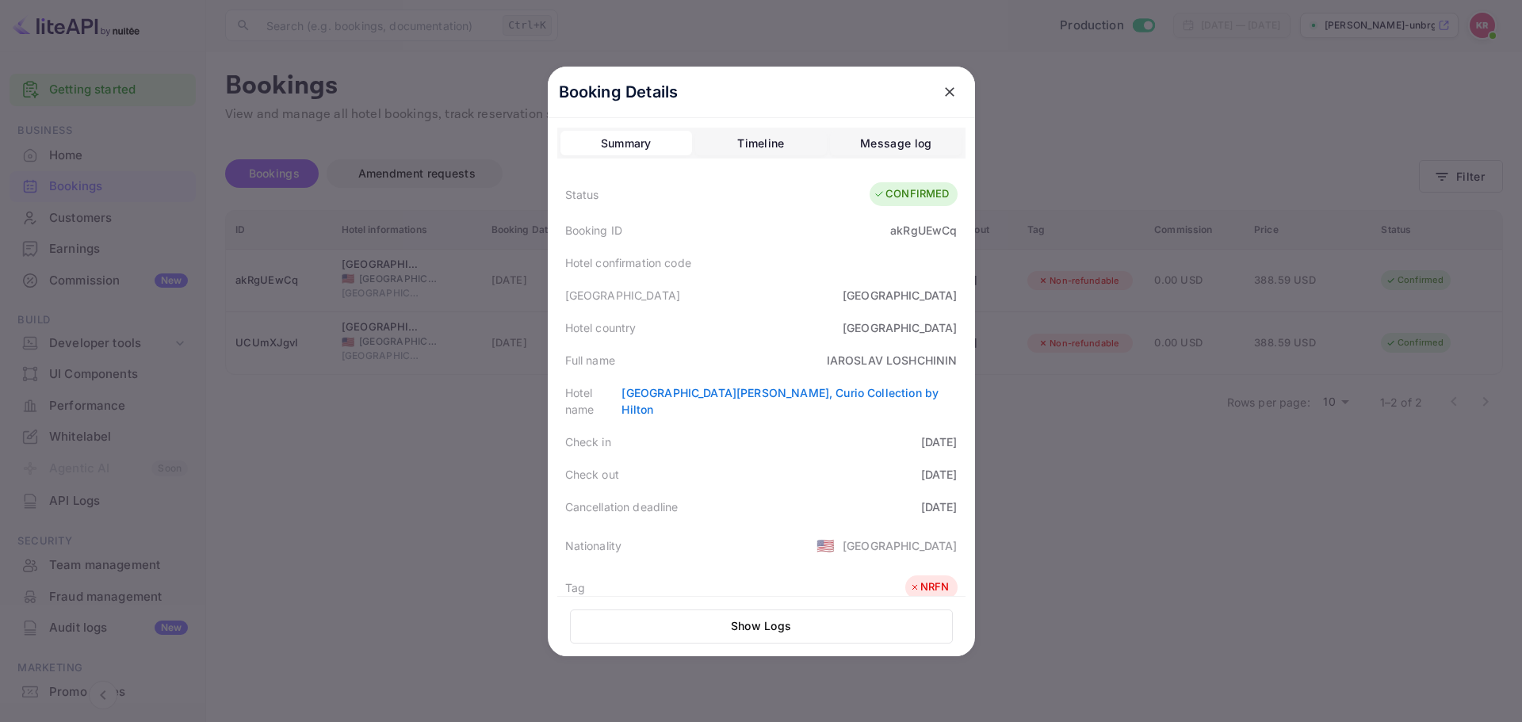
click at [409, 328] on div at bounding box center [761, 361] width 1522 height 722
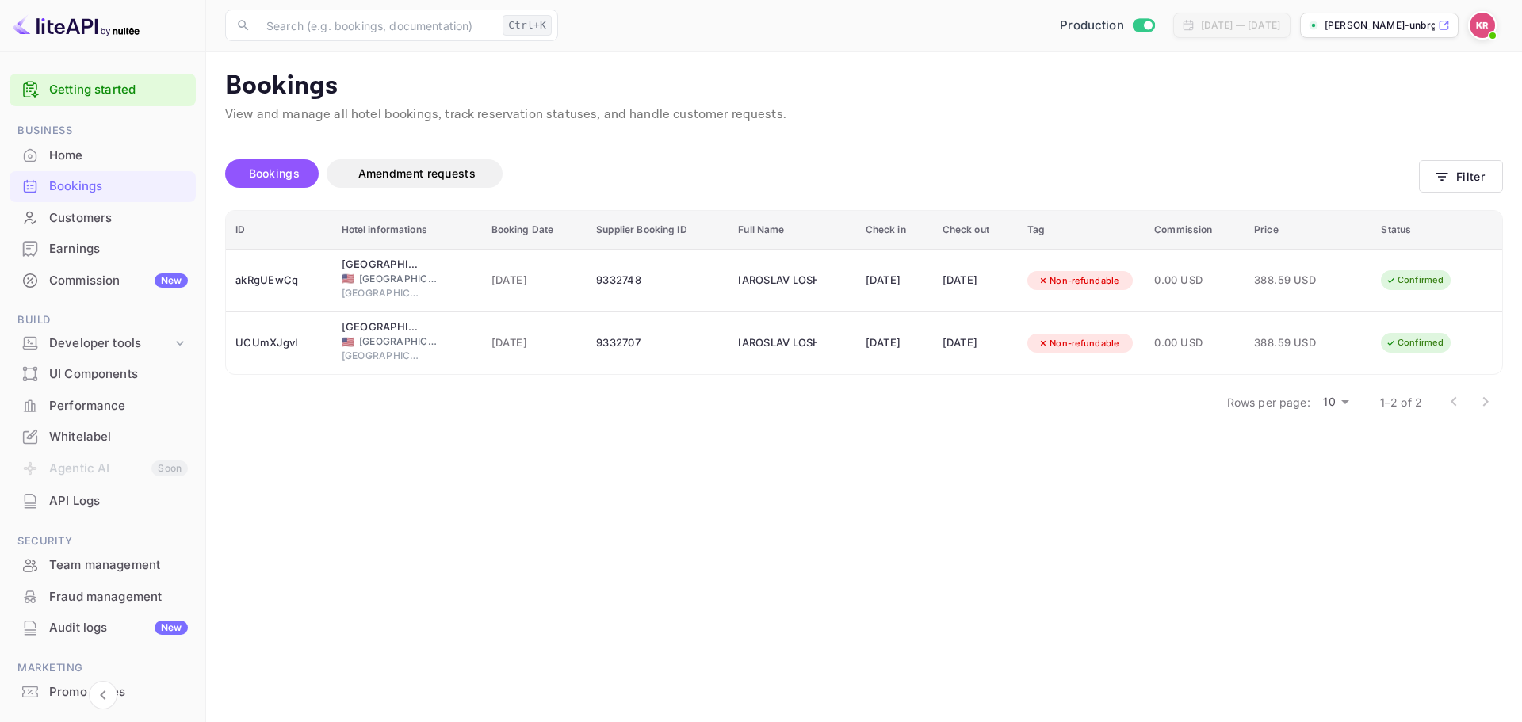
click at [409, 328] on div "[GEOGRAPHIC_DATA][PERSON_NAME], Curio Collection by Hilton" at bounding box center [381, 328] width 79 height 16
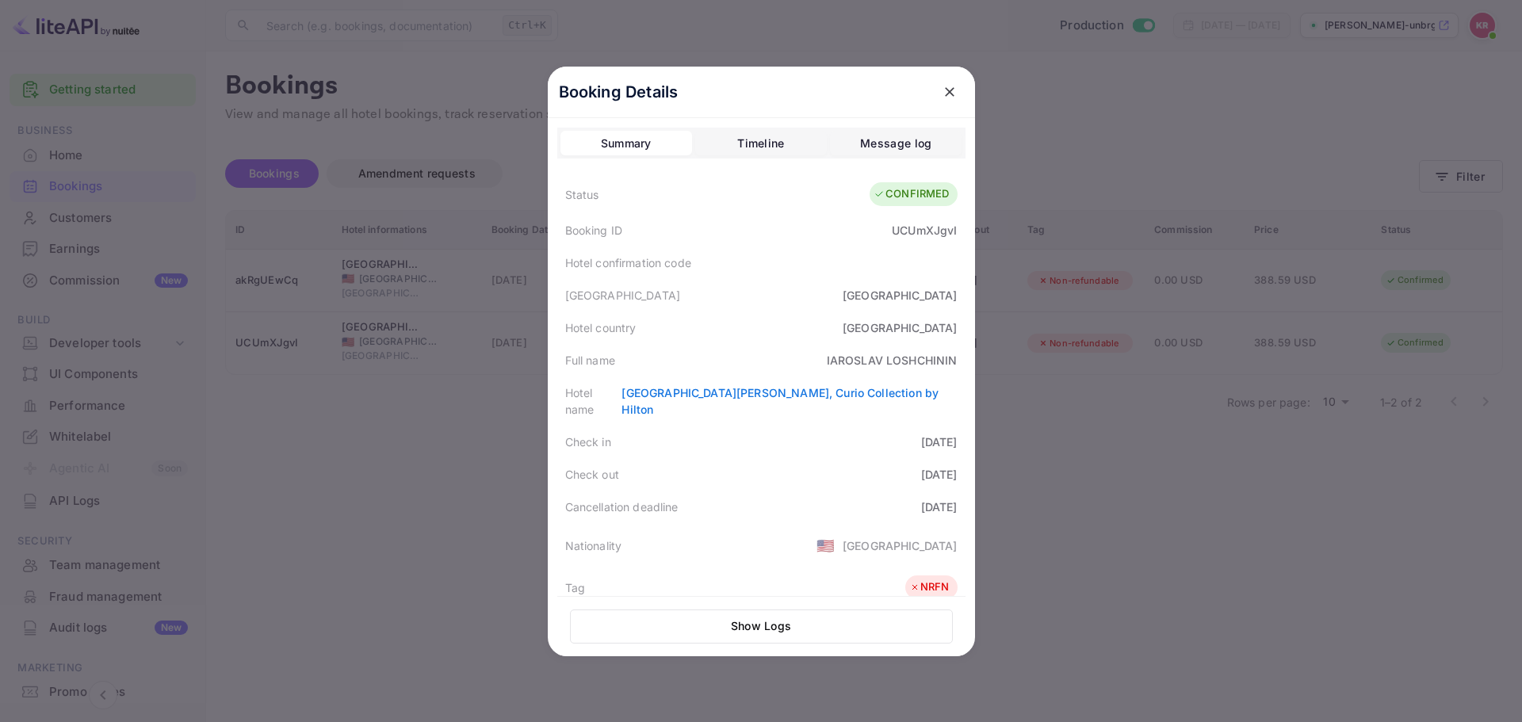
click at [404, 372] on div at bounding box center [761, 361] width 1522 height 722
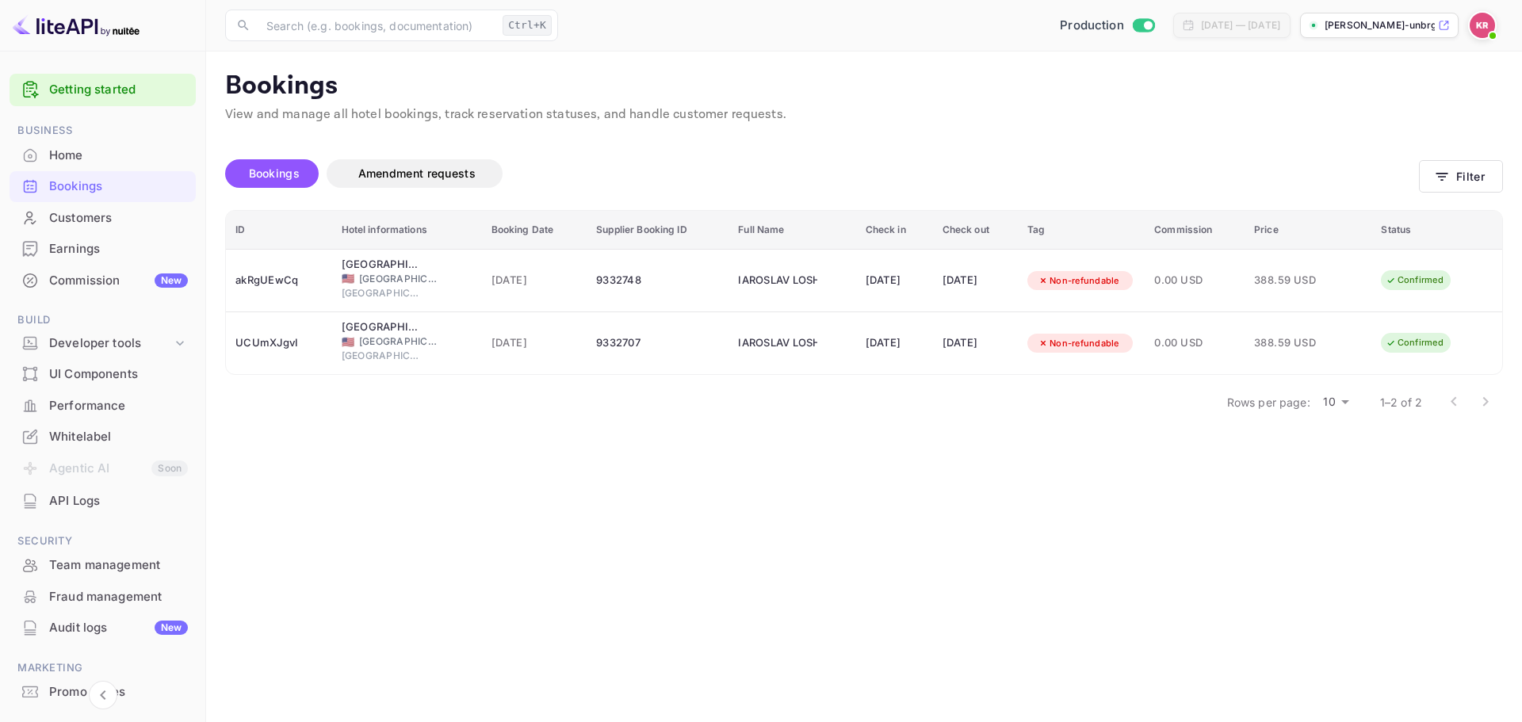
click at [257, 546] on main "Bookings View and manage all hotel bookings, track reservation statuses, and ha…" at bounding box center [864, 387] width 1316 height 671
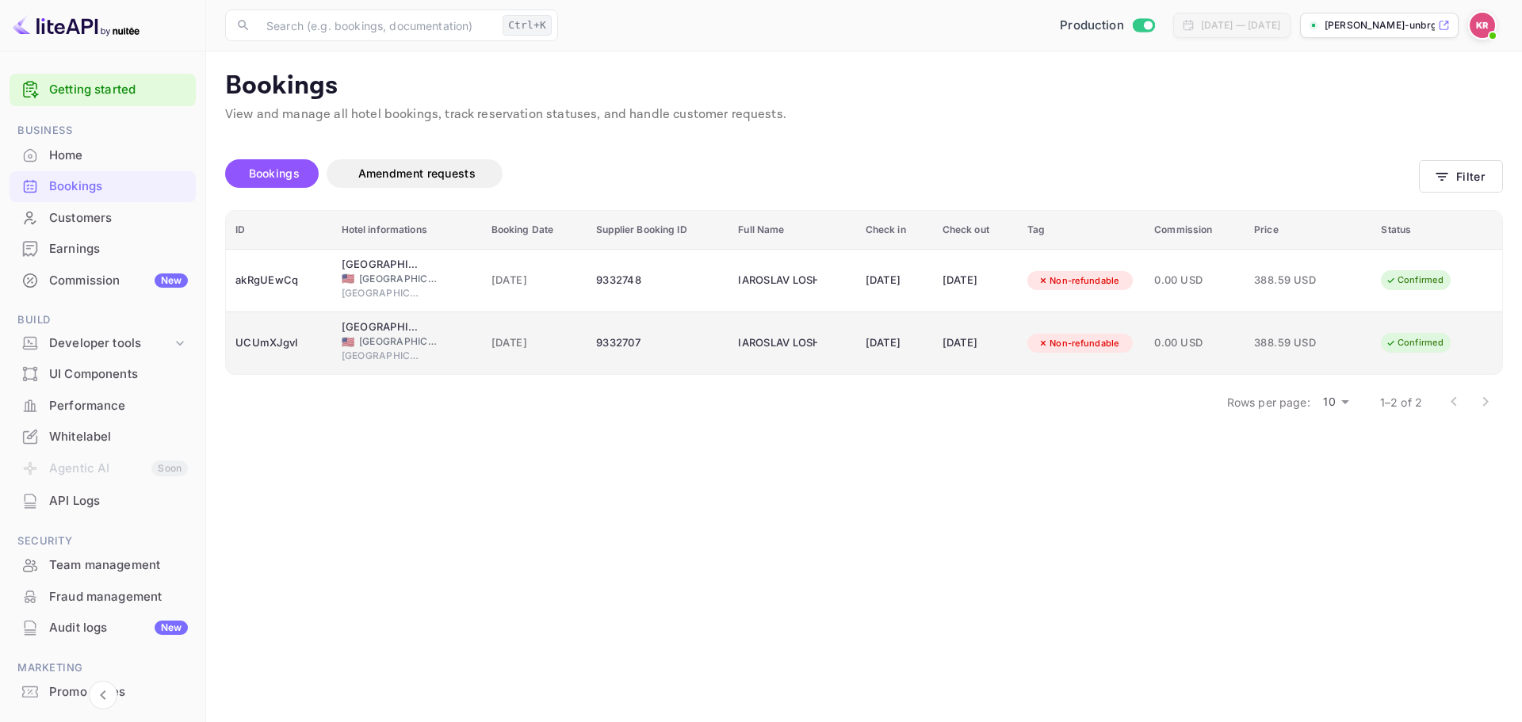
click at [482, 339] on td "[DATE]" at bounding box center [534, 343] width 105 height 63
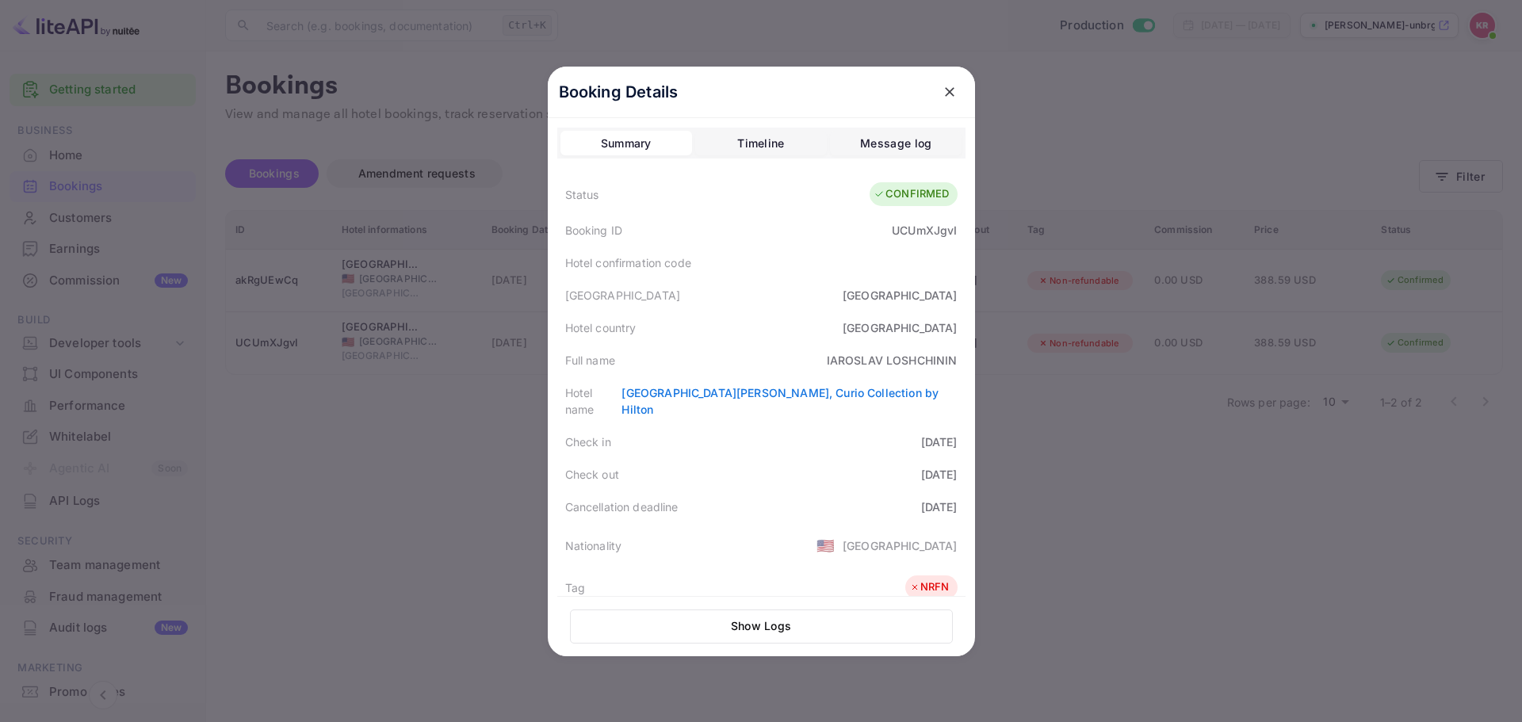
click at [937, 229] on div "UCUmXJgvI" at bounding box center [924, 230] width 65 height 17
copy div "UCUmXJgvI"
click at [916, 229] on div "UCUmXJgvI" at bounding box center [924, 230] width 65 height 17
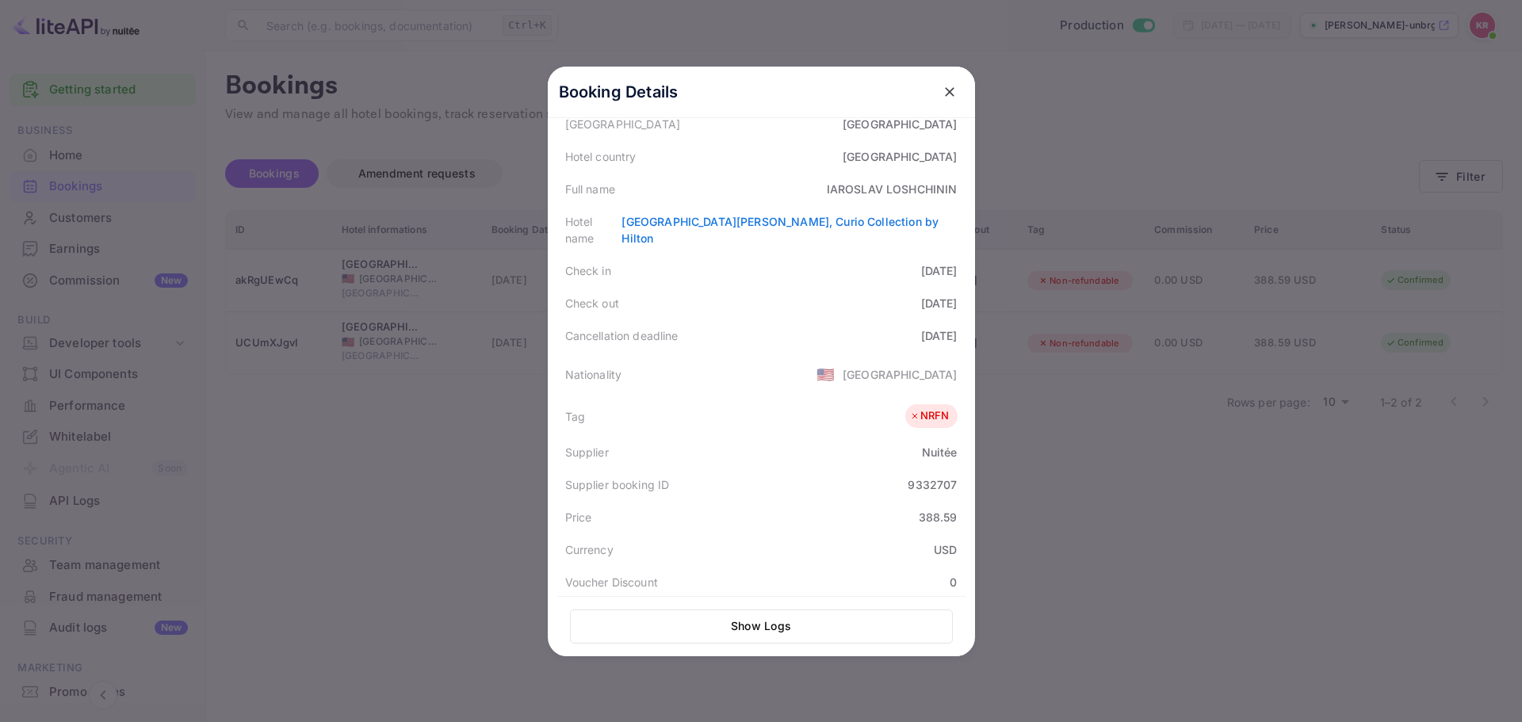
scroll to position [133, 0]
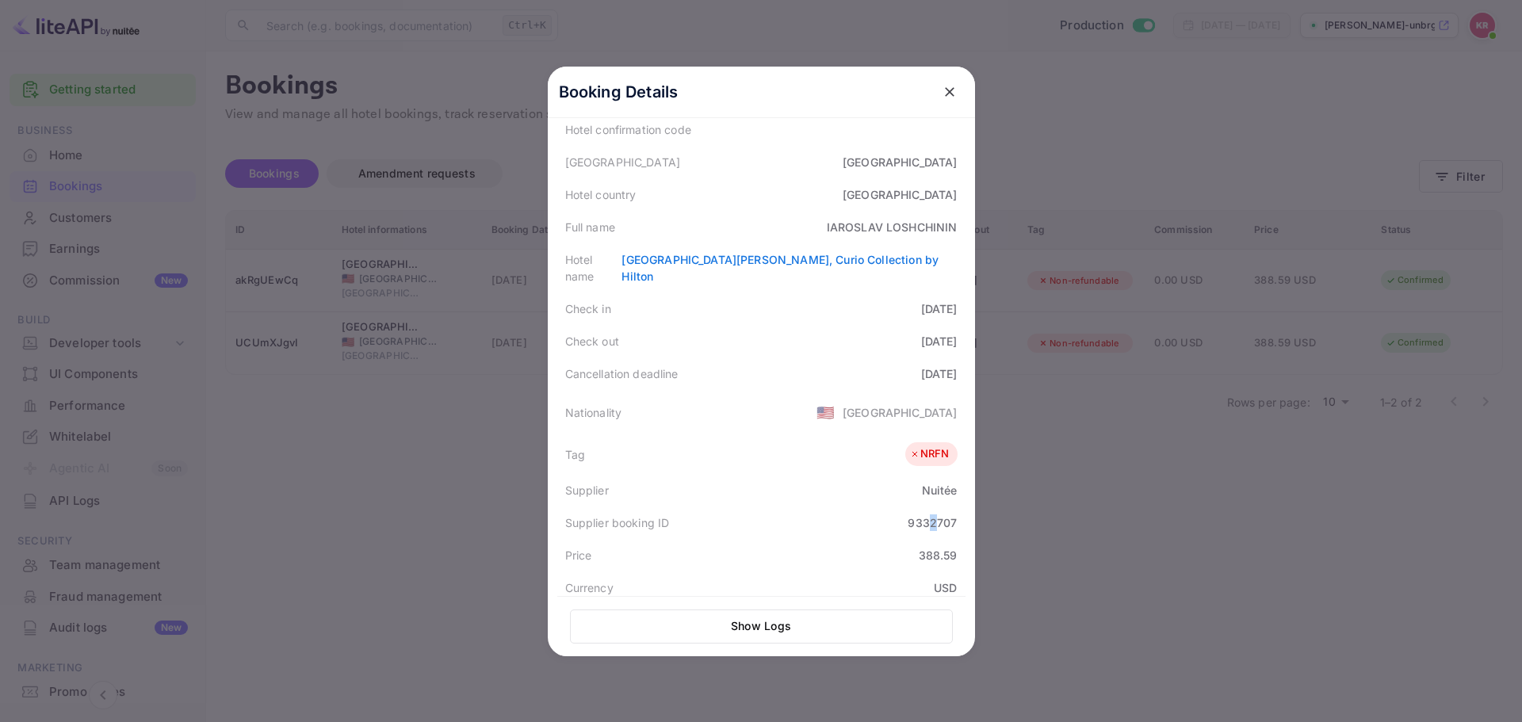
click at [928, 523] on div "9332707" at bounding box center [932, 523] width 49 height 17
click at [929, 524] on div "9332707" at bounding box center [932, 523] width 49 height 17
click at [1078, 211] on div at bounding box center [761, 361] width 1522 height 722
